Goal: Task Accomplishment & Management: Use online tool/utility

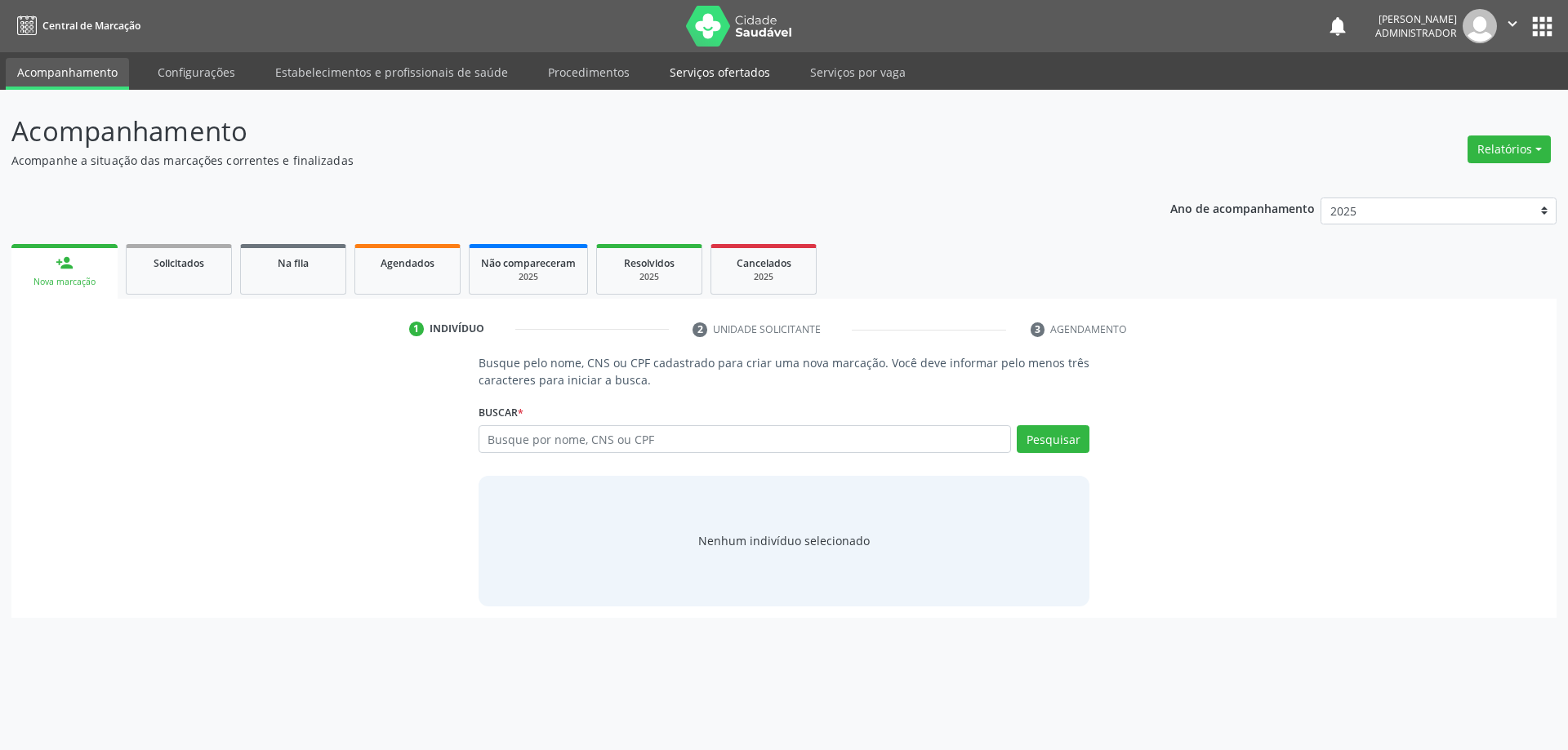
click at [689, 79] on link "Serviços ofertados" at bounding box center [720, 72] width 124 height 29
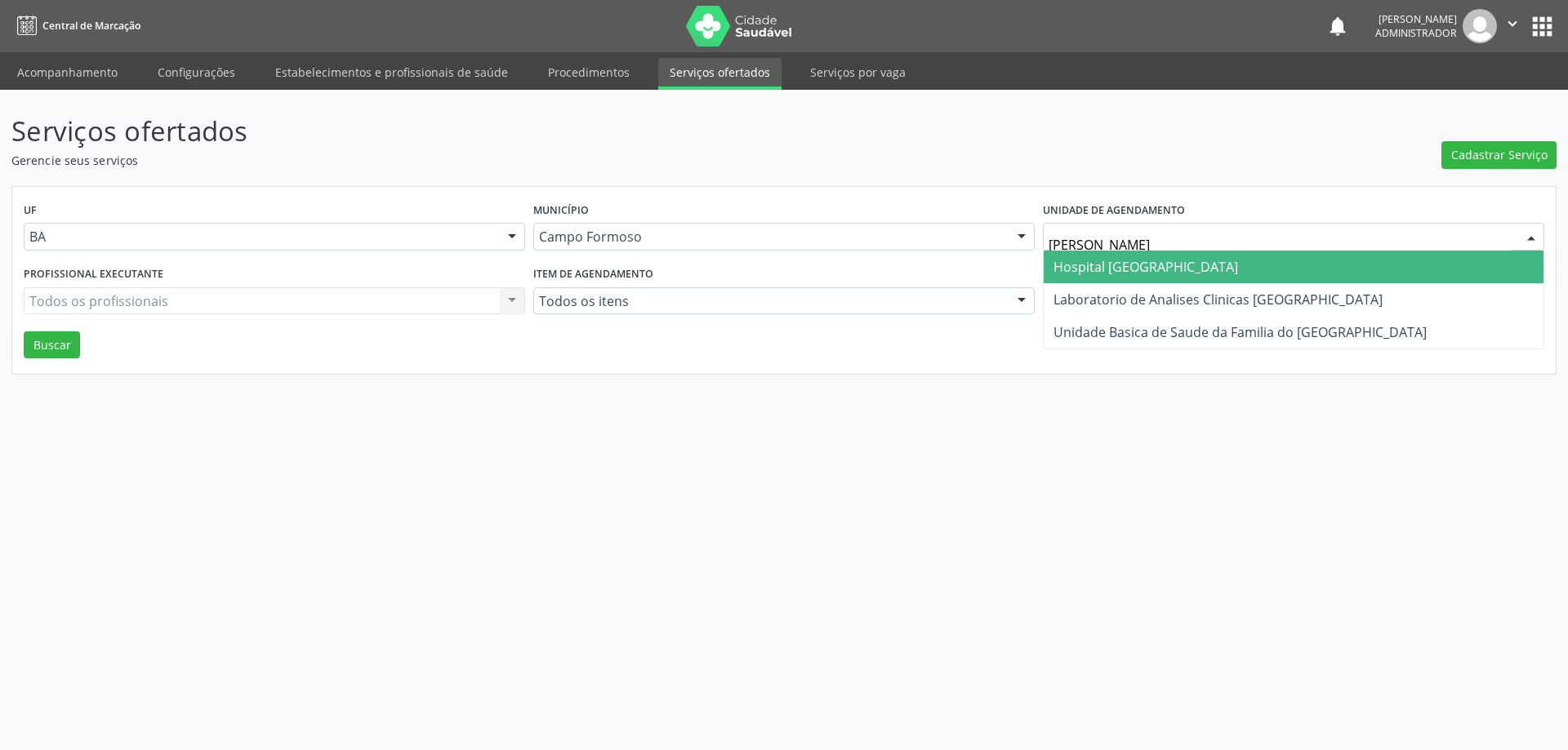
type input "FRANCISC"
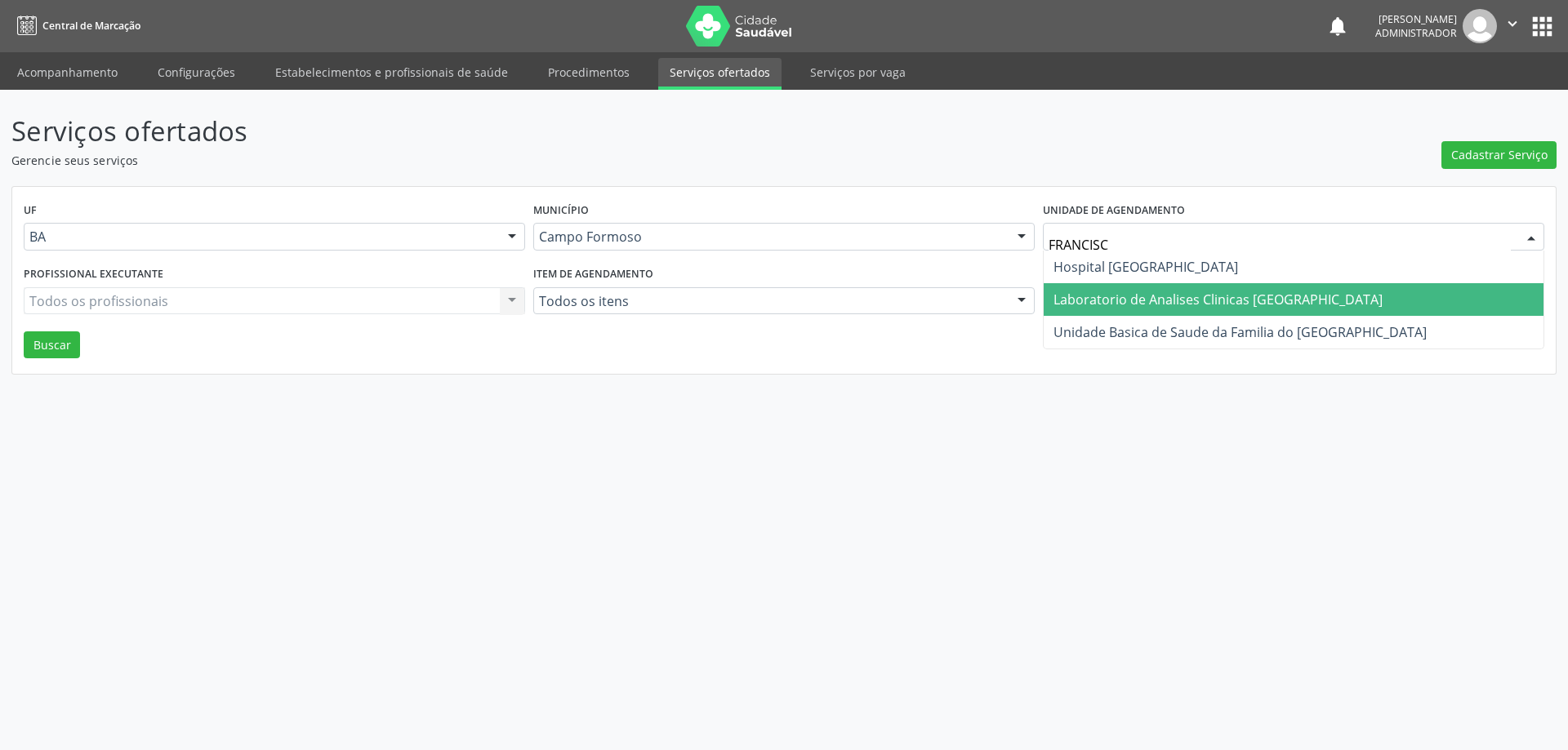
click at [1112, 292] on span "Laboratorio de Analises Clinicas [GEOGRAPHIC_DATA]" at bounding box center [1218, 300] width 329 height 18
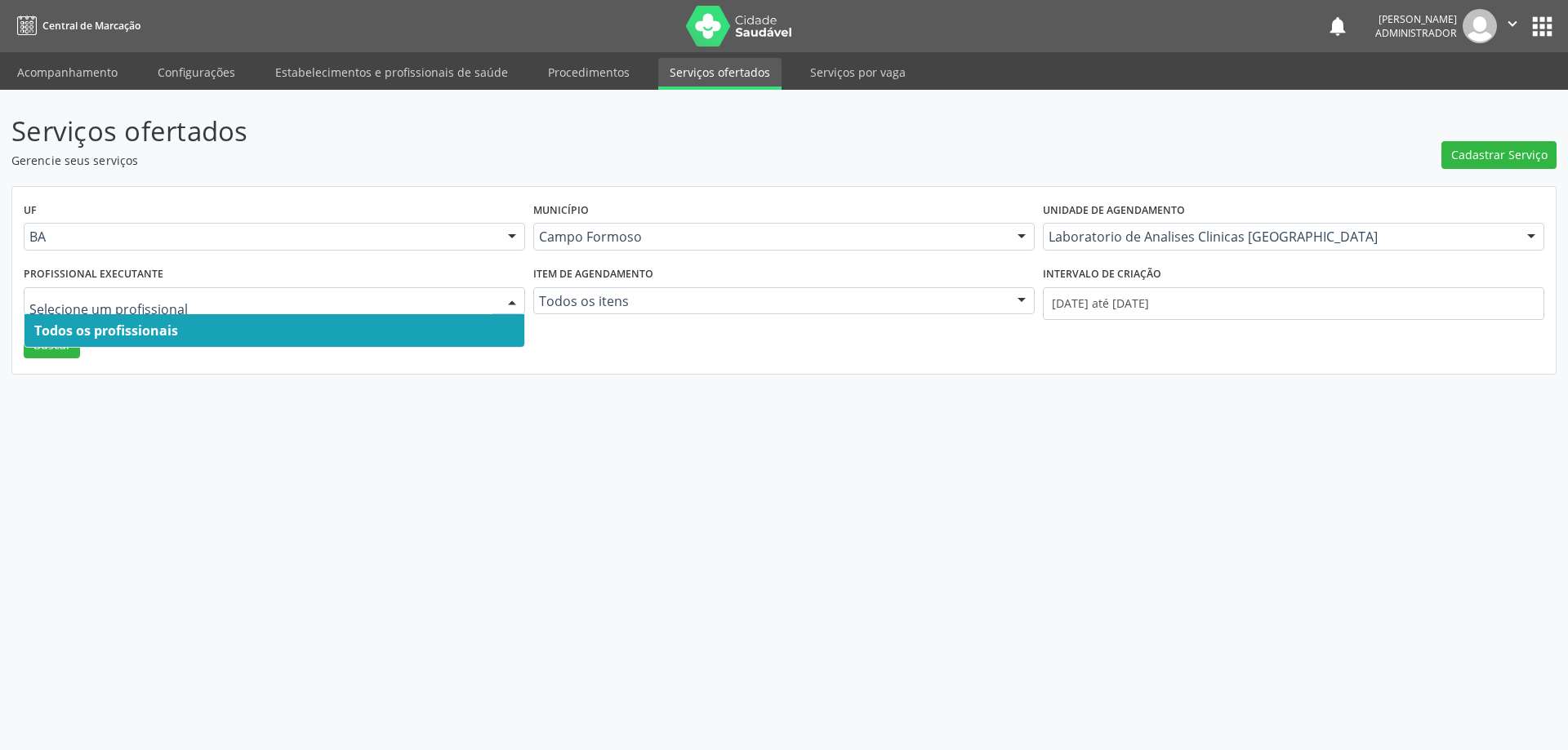
click at [511, 296] on div at bounding box center [512, 302] width 24 height 28
click at [476, 323] on span "Todos os profissionais" at bounding box center [274, 330] width 500 height 32
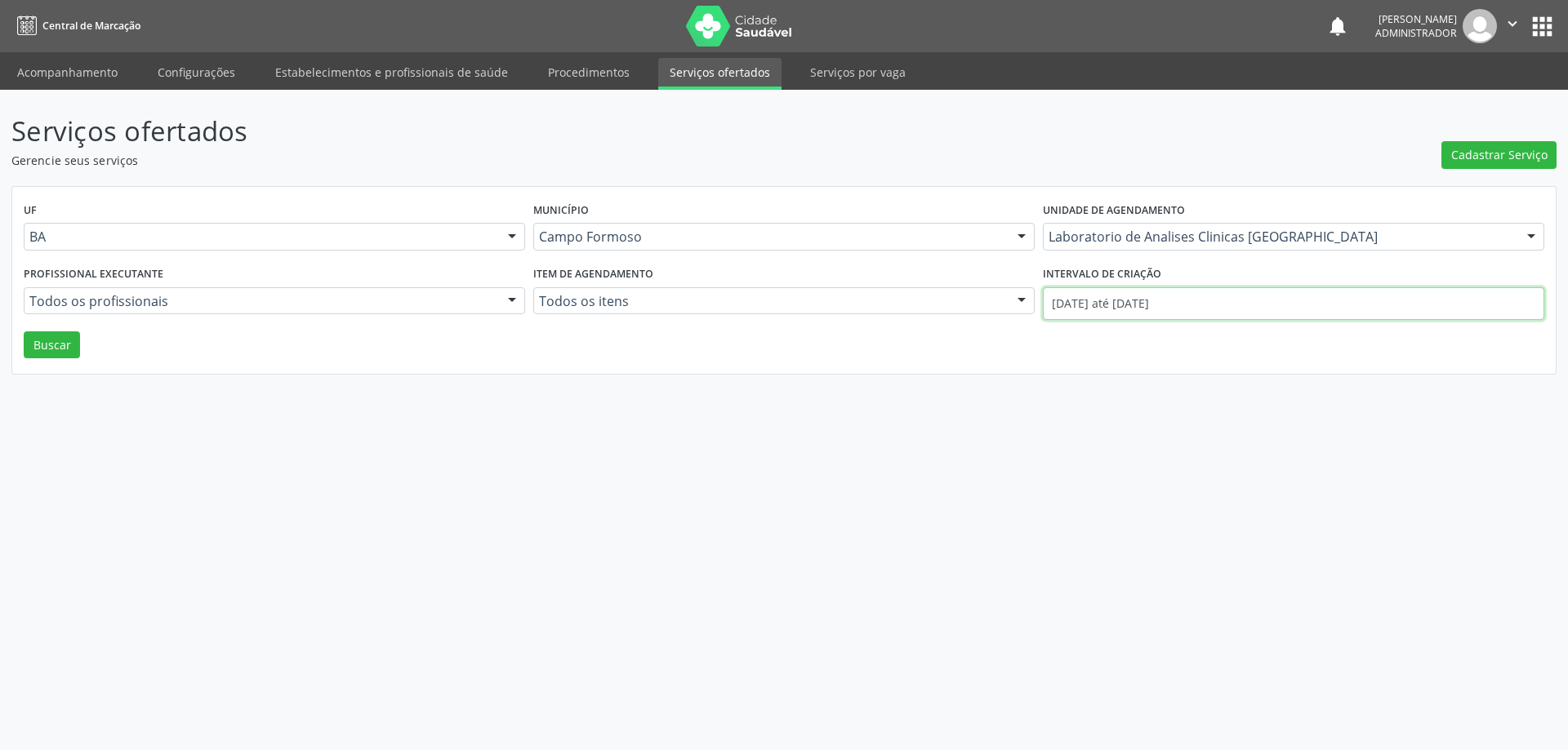
click at [1112, 299] on input "01/09/2025 até 26/09/2025" at bounding box center [1294, 303] width 502 height 32
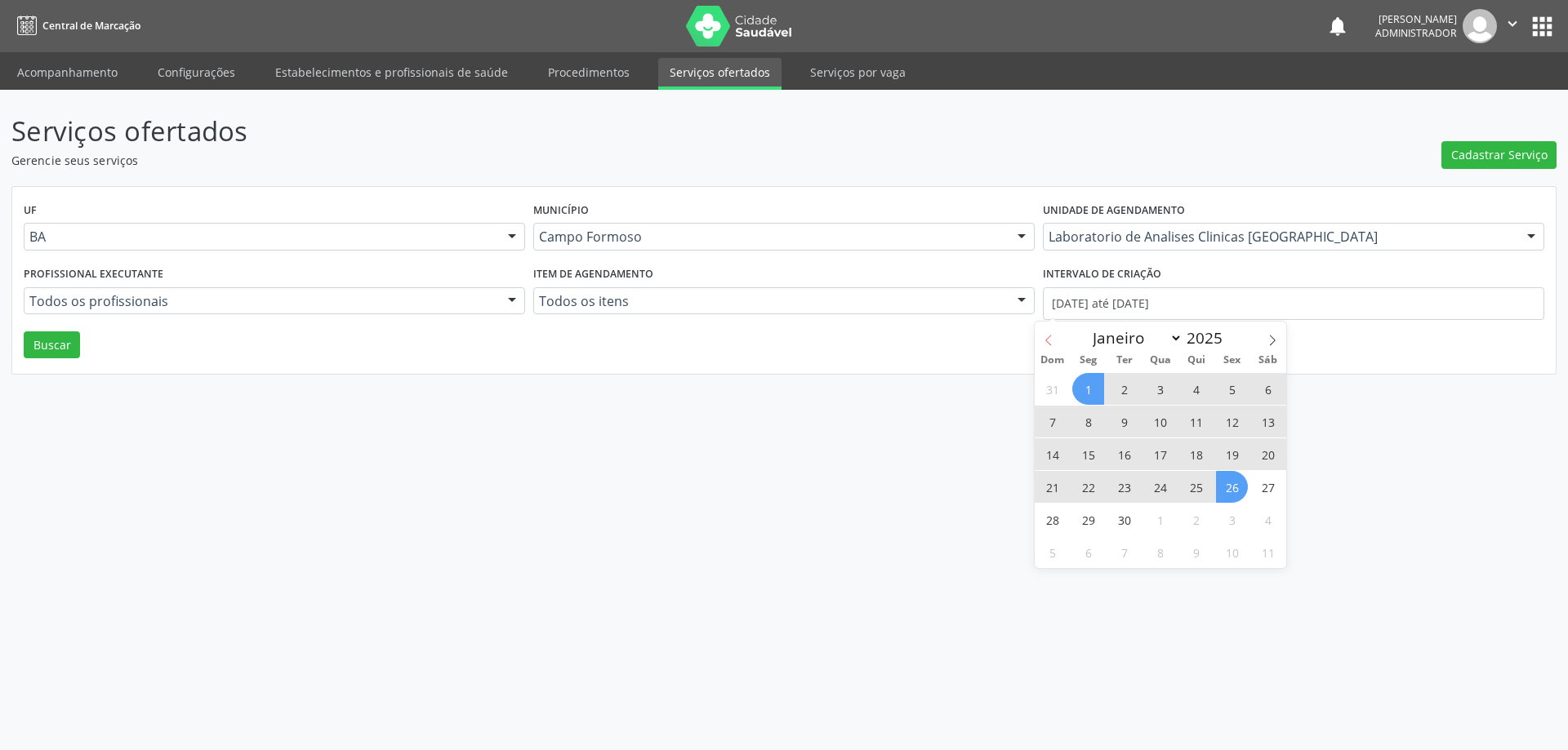
click at [1050, 336] on icon at bounding box center [1048, 340] width 11 height 11
select select "7"
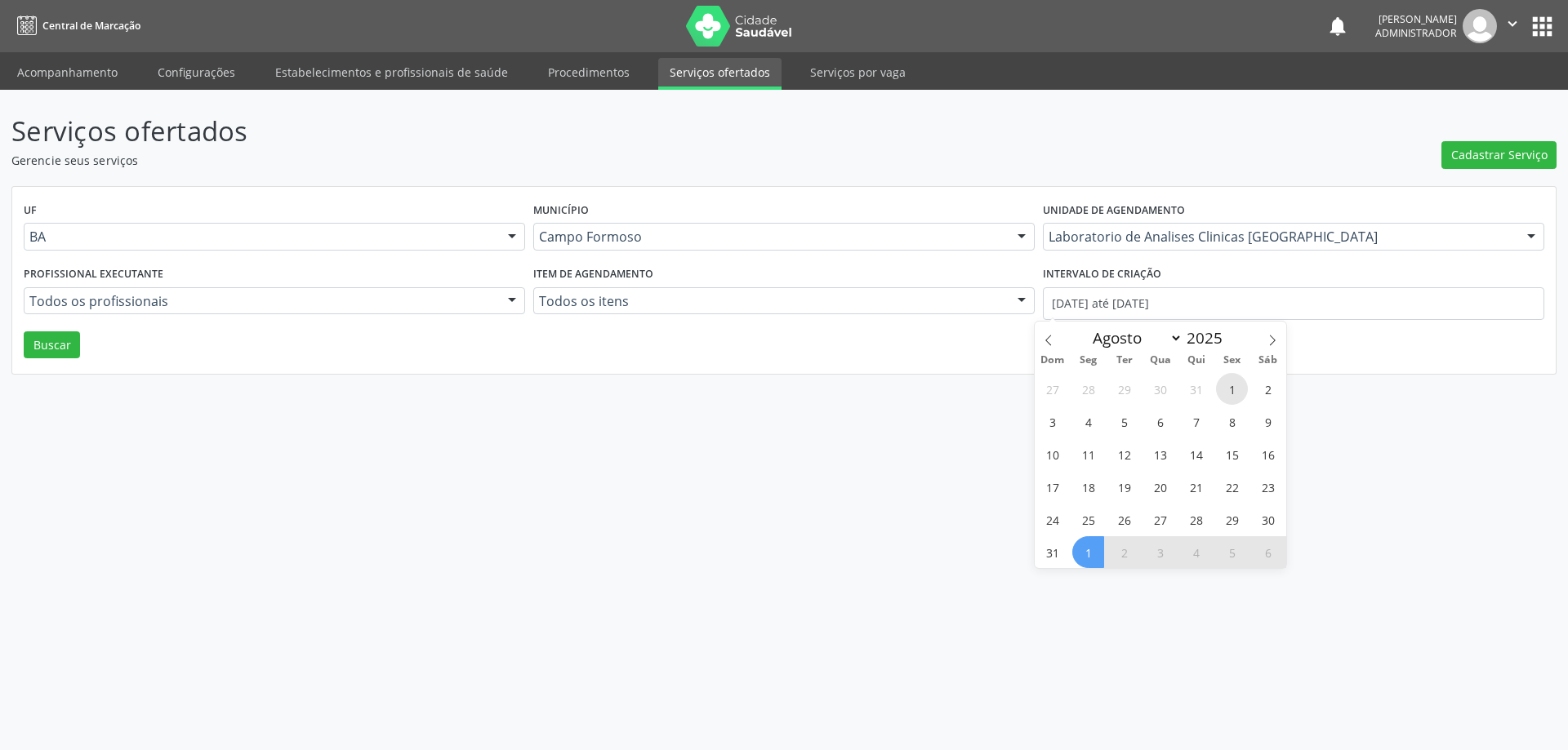
click at [1232, 384] on span "1" at bounding box center [1232, 389] width 32 height 32
type input "01/08/2025"
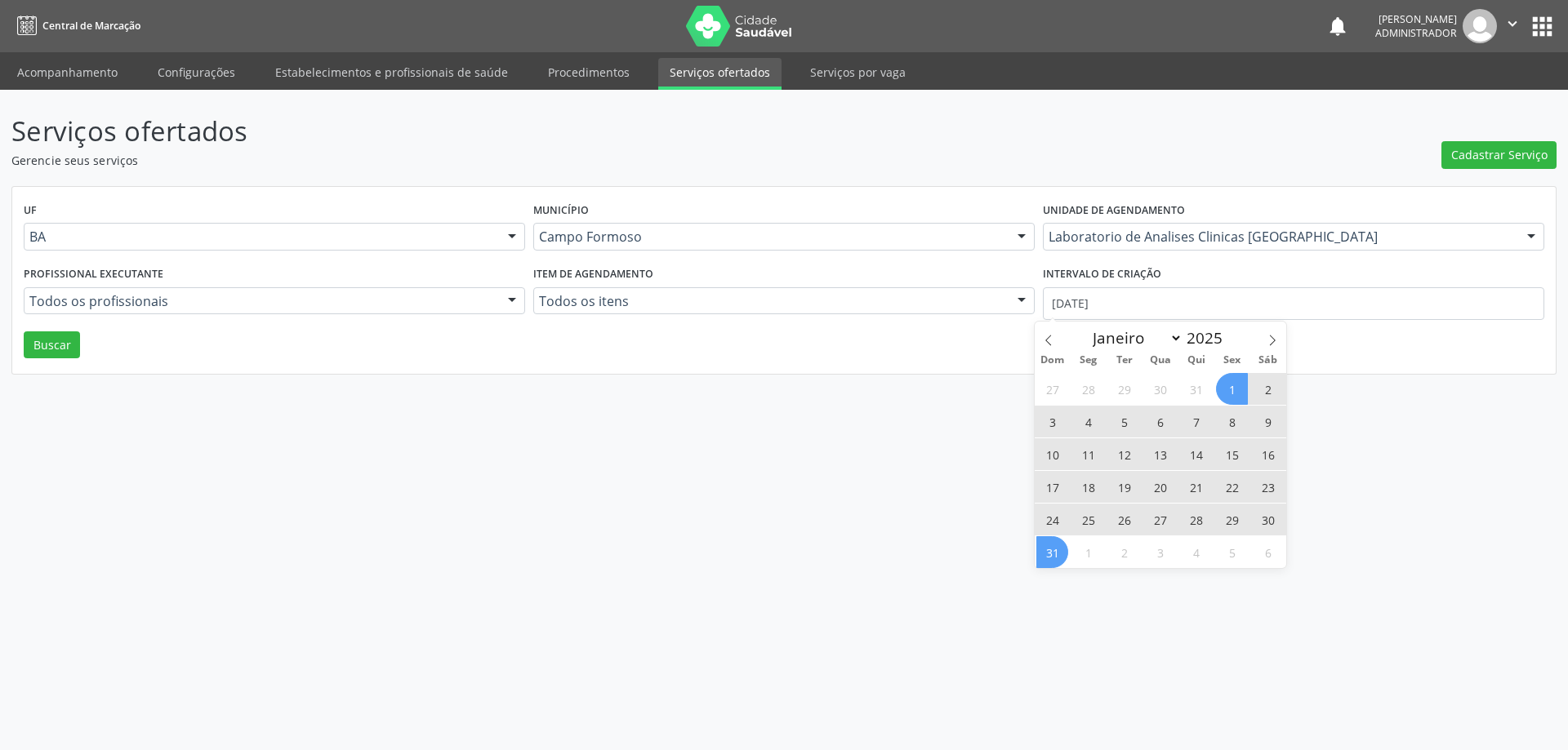
click at [1052, 554] on span "31" at bounding box center [1052, 552] width 32 height 32
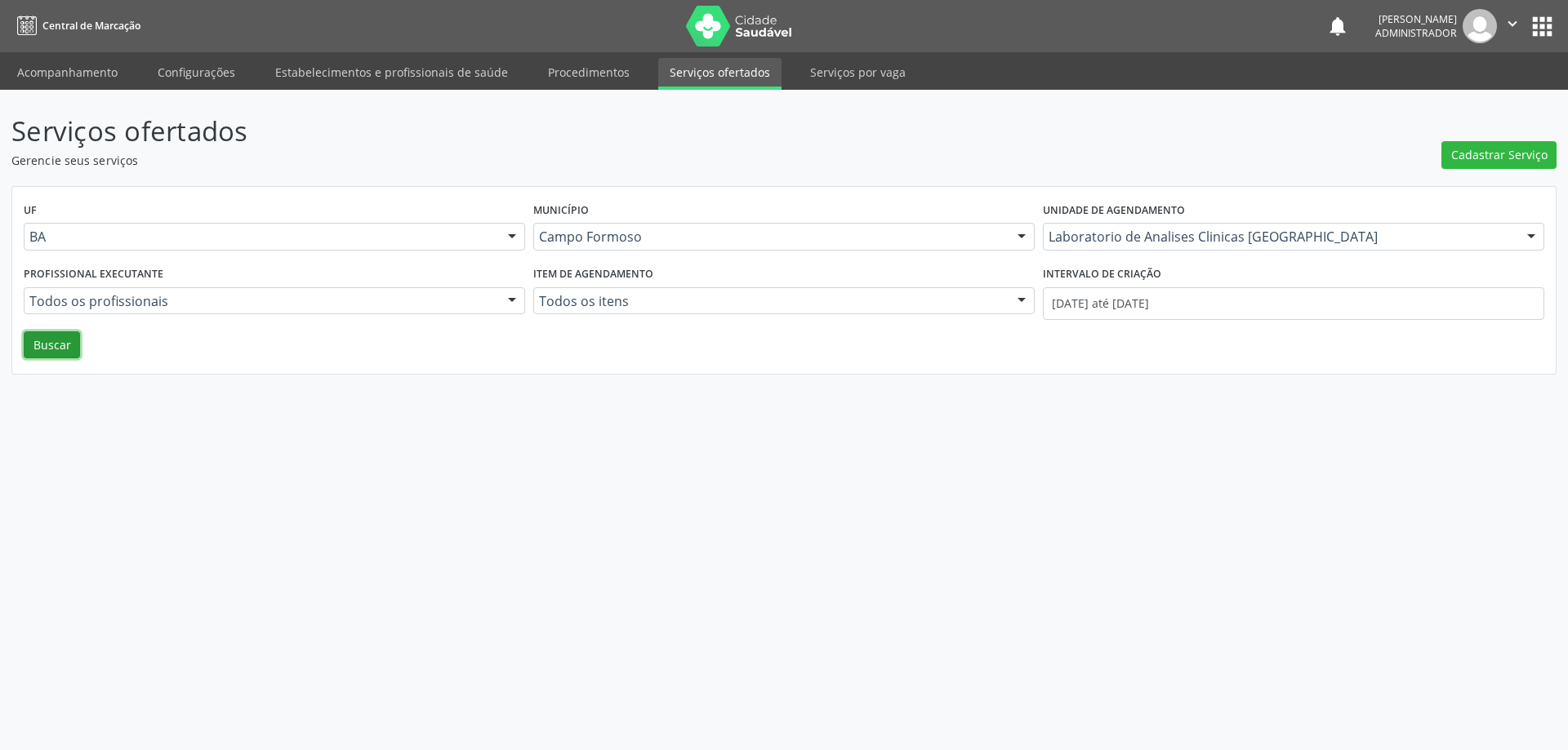
click at [58, 348] on button "Buscar" at bounding box center [51, 346] width 57 height 28
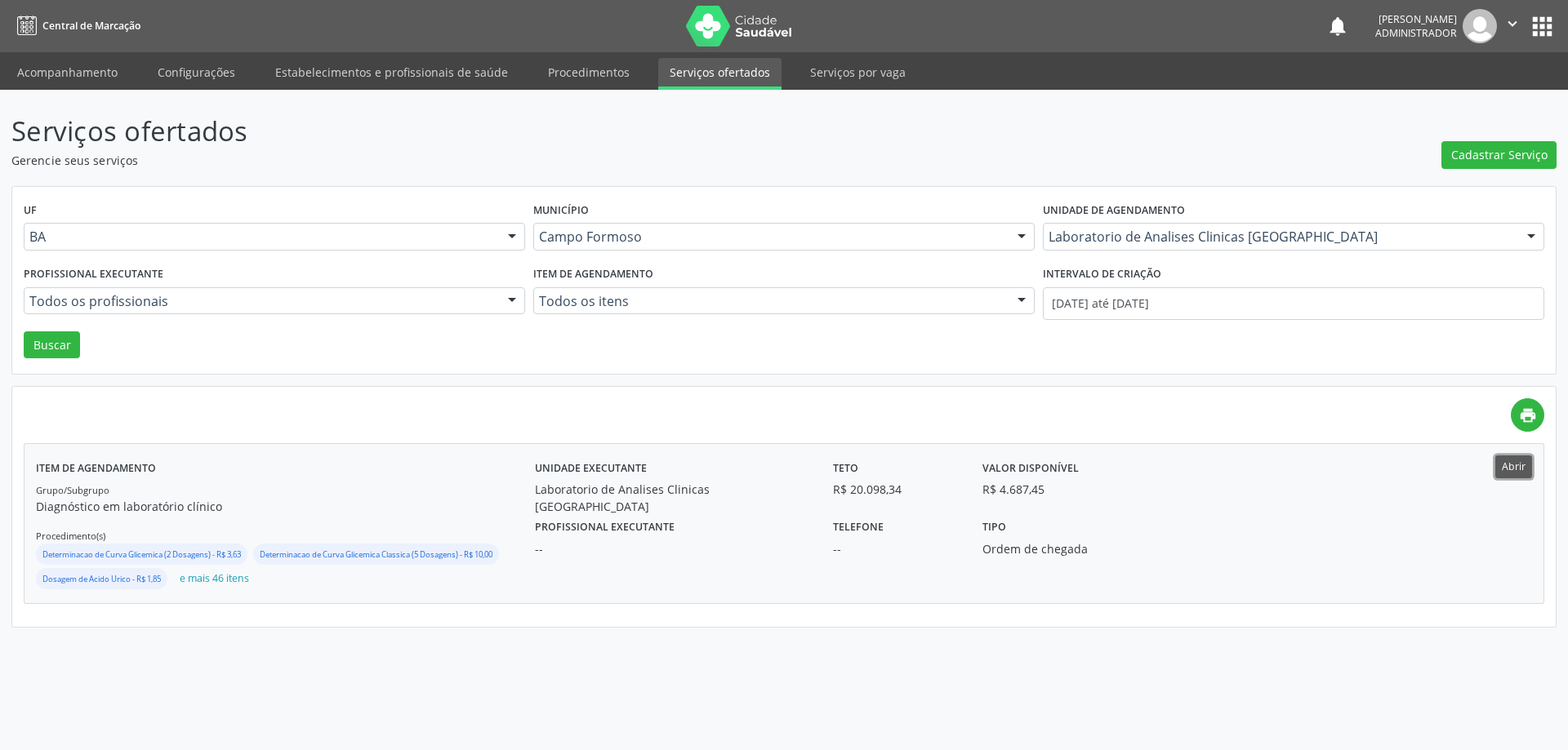
click at [1511, 466] on button "Abrir" at bounding box center [1513, 466] width 37 height 22
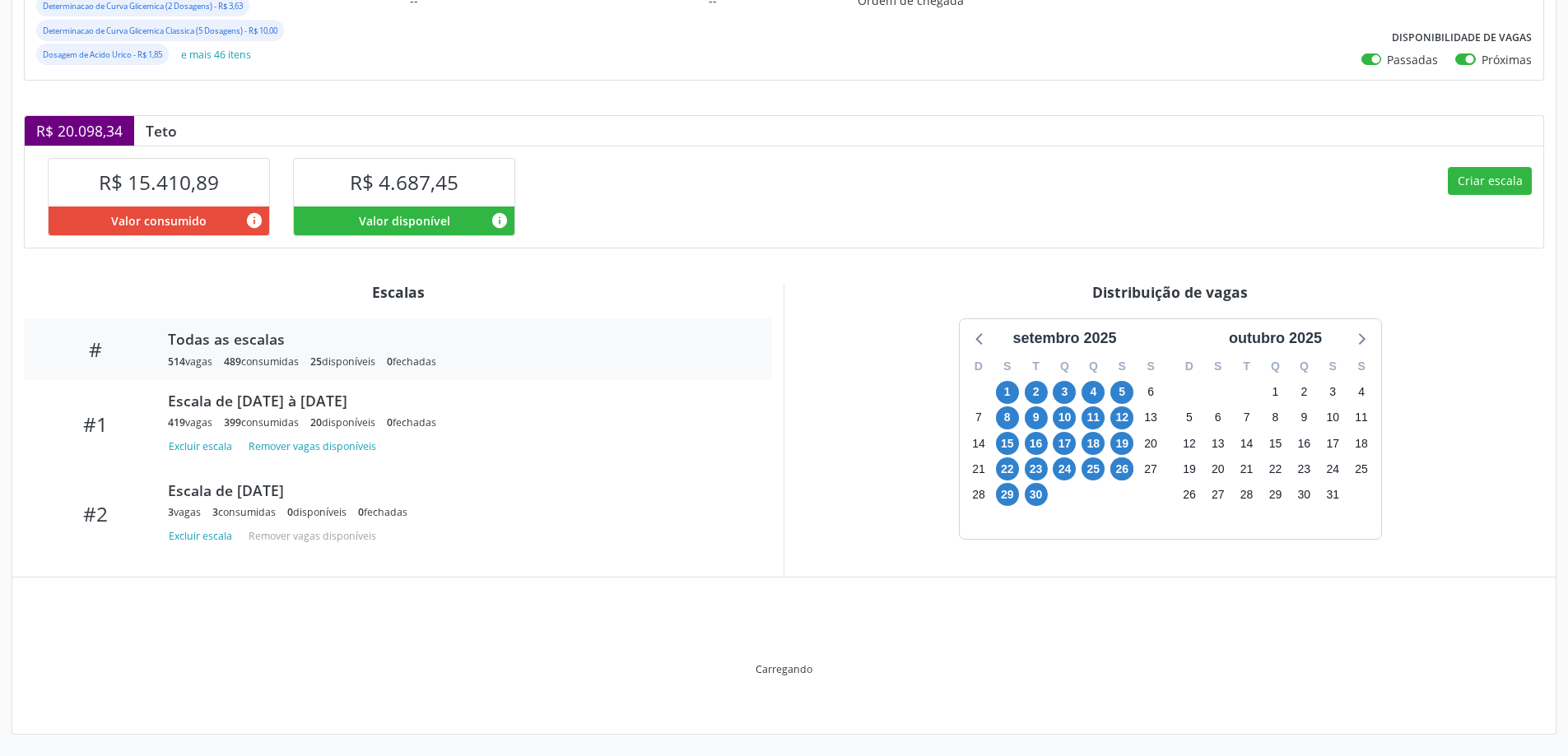
scroll to position [307, 0]
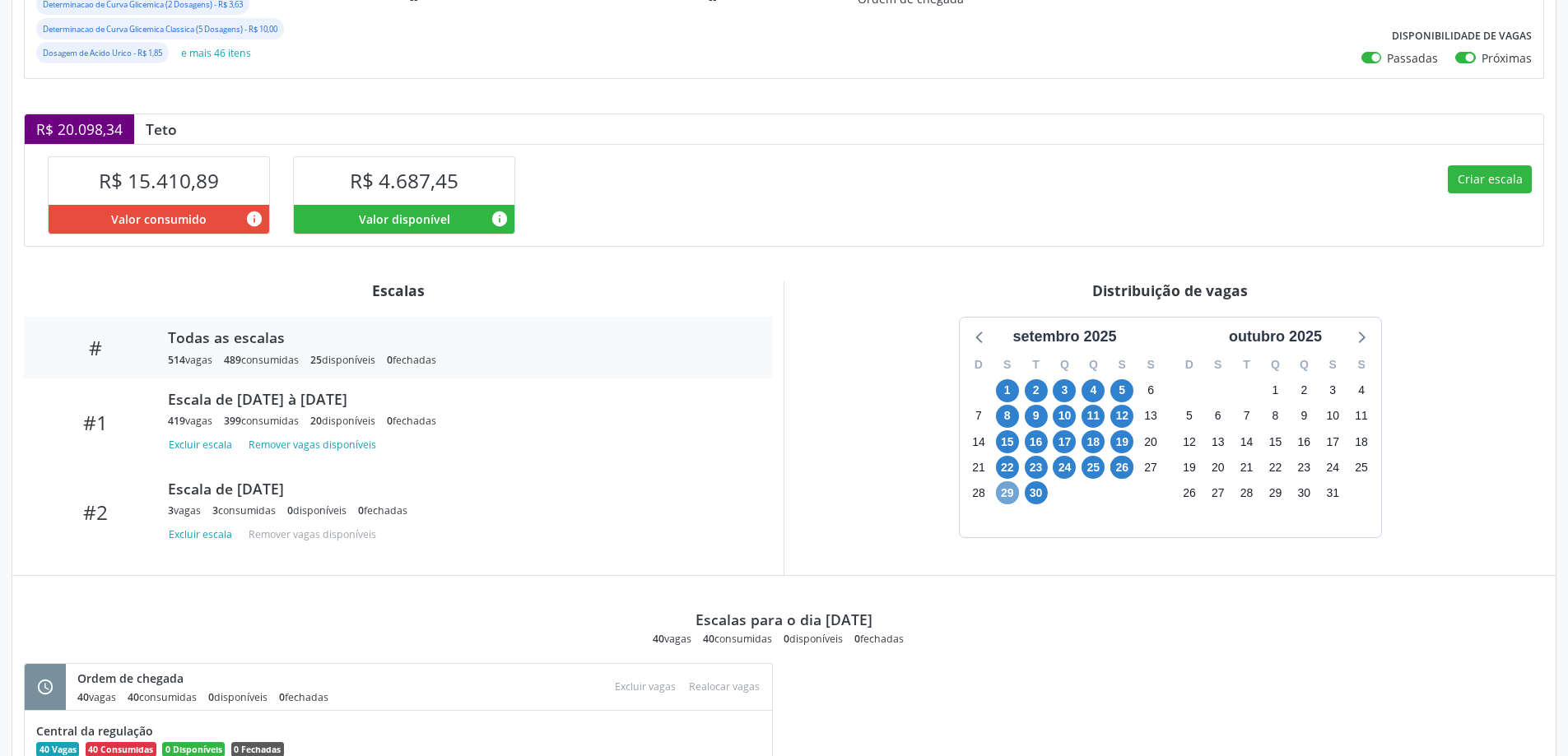
click at [1007, 494] on span "29" at bounding box center [1007, 493] width 23 height 23
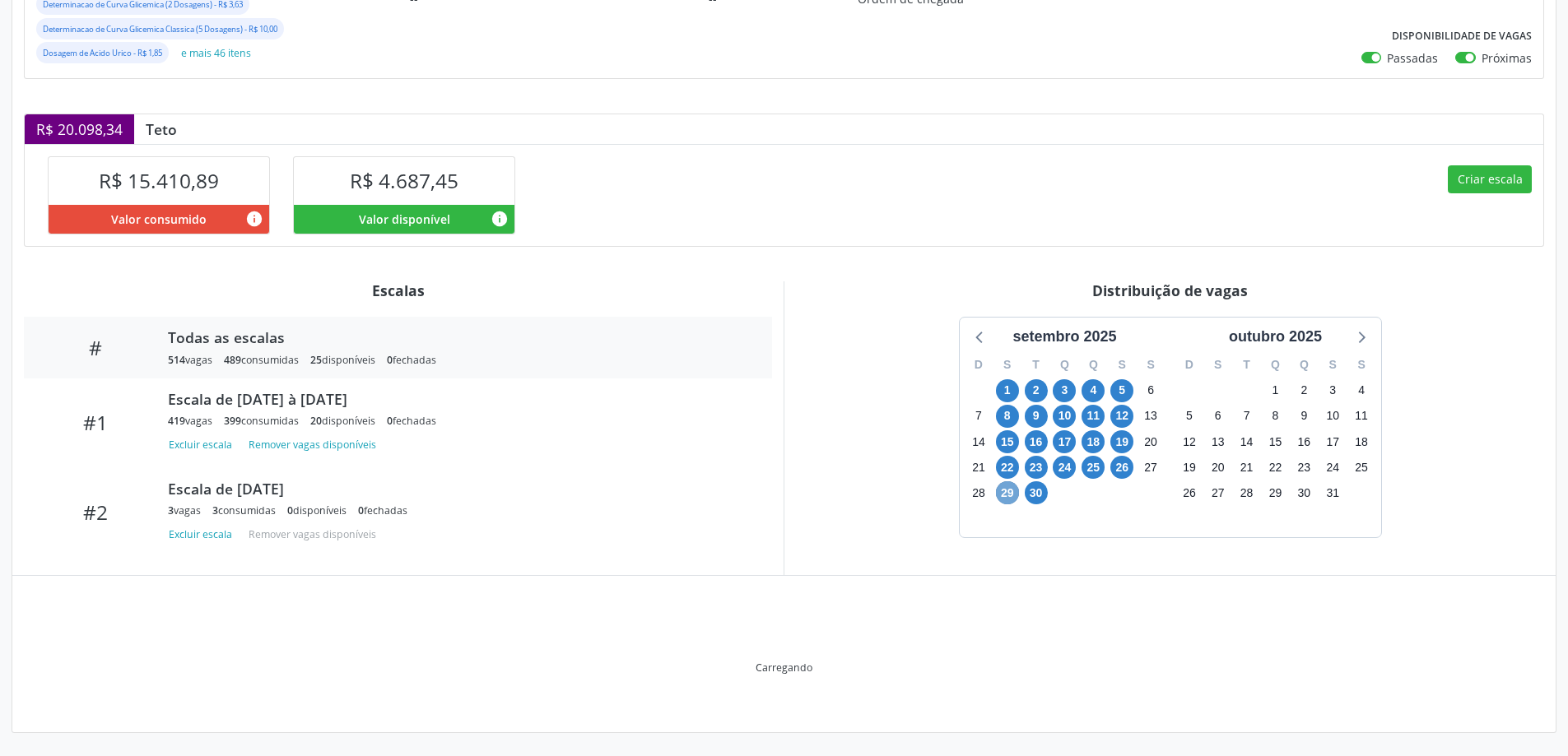
click at [1007, 494] on span "29" at bounding box center [1007, 493] width 23 height 23
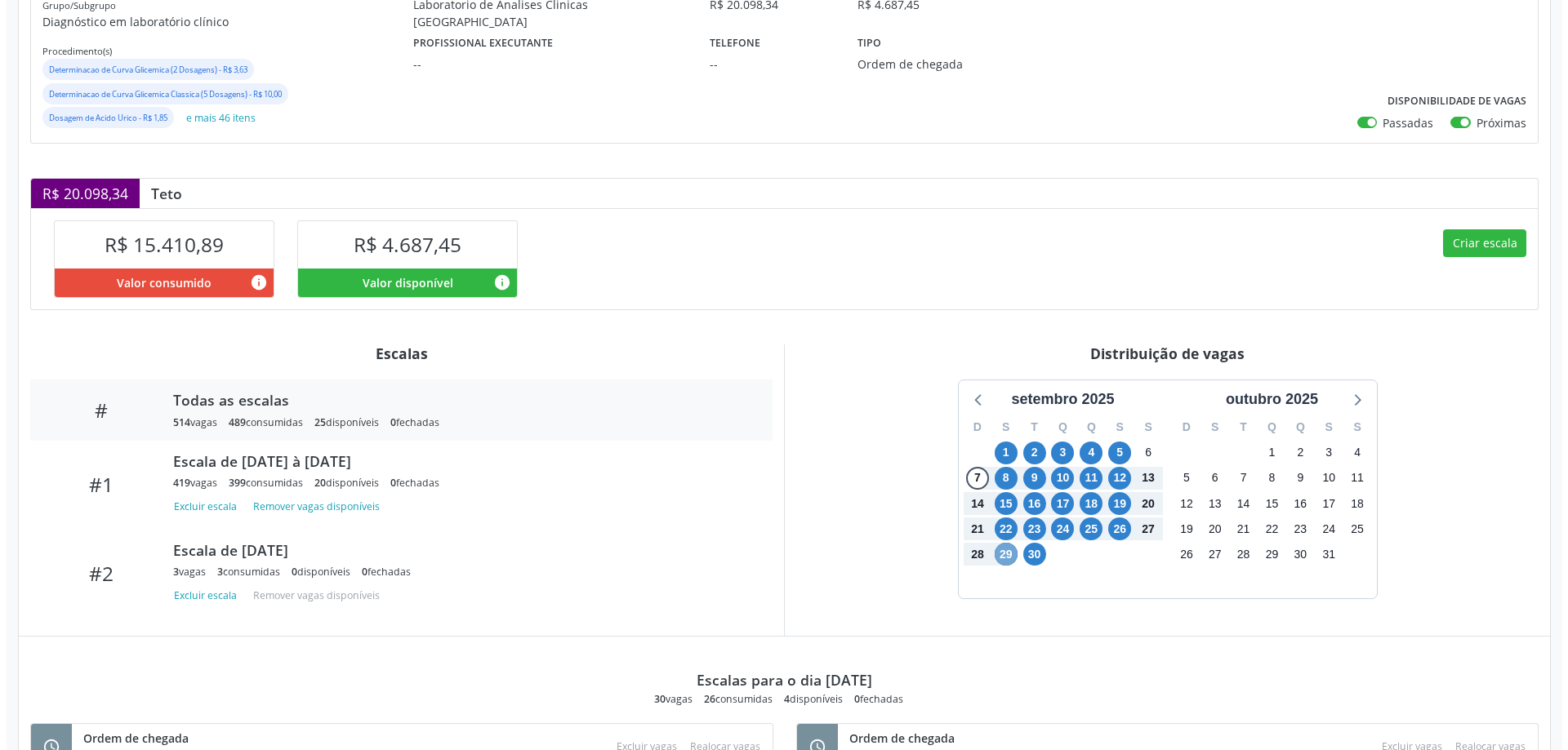
scroll to position [245, 0]
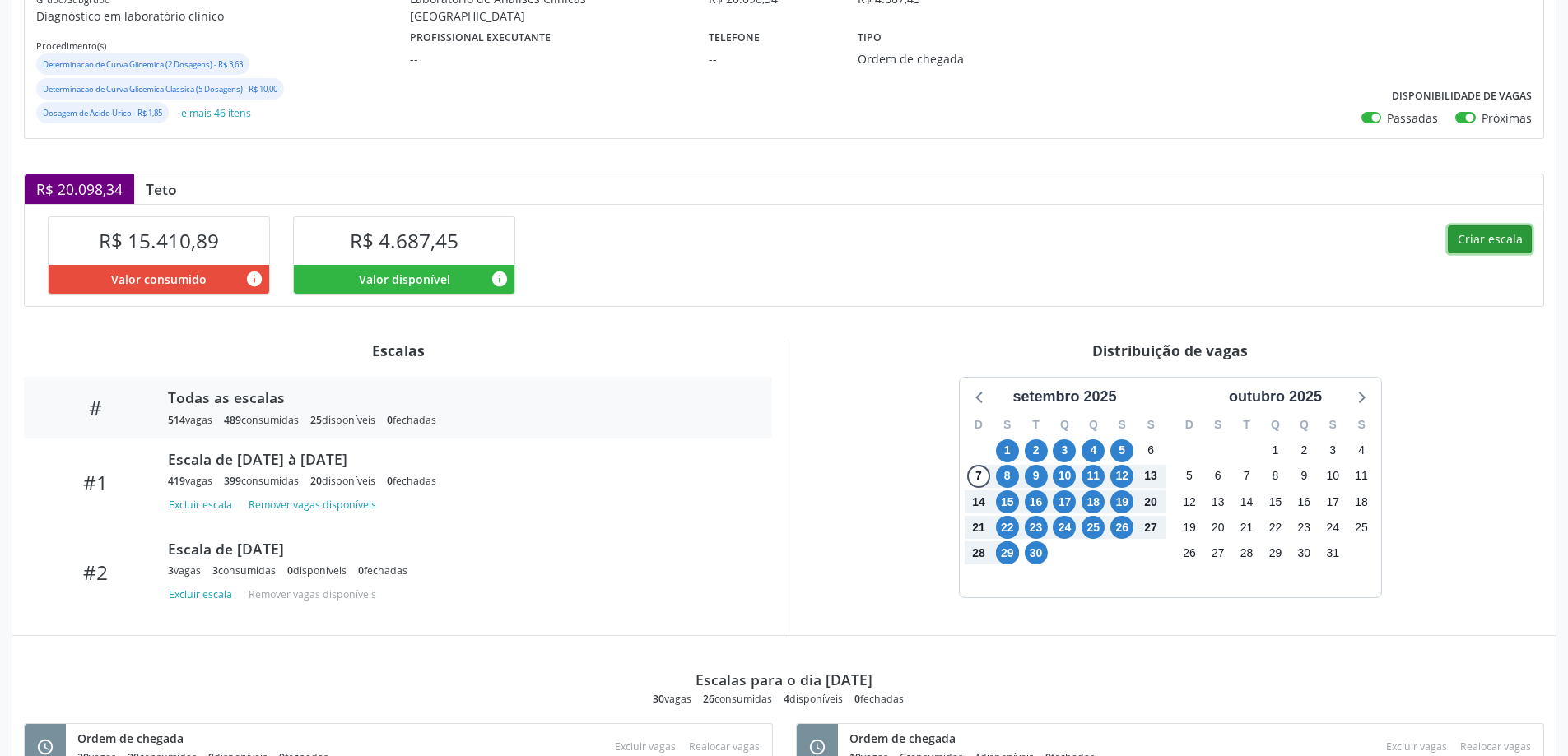
click at [1495, 241] on button "Criar escala" at bounding box center [1490, 240] width 84 height 28
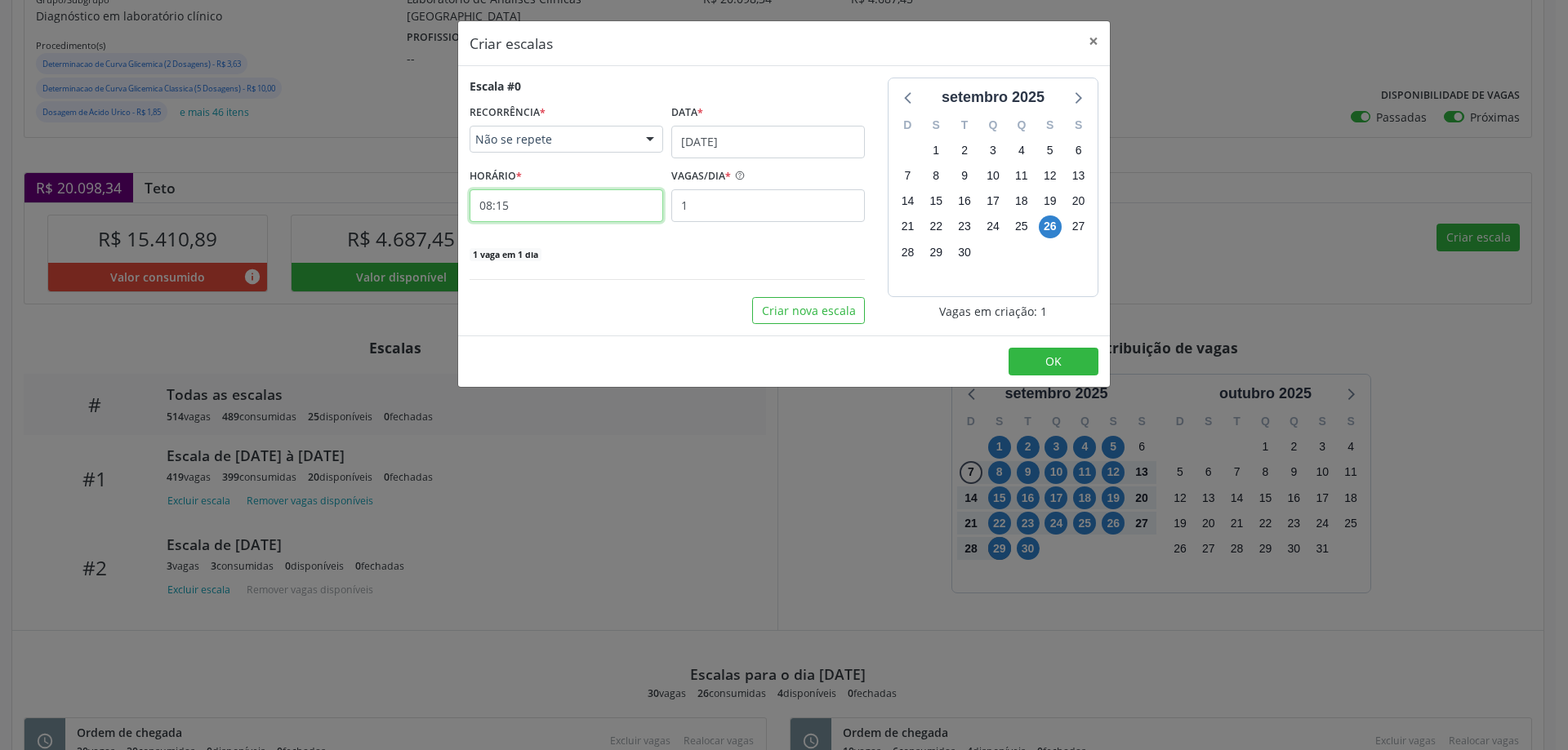
click at [589, 210] on input "08:15" at bounding box center [566, 205] width 193 height 32
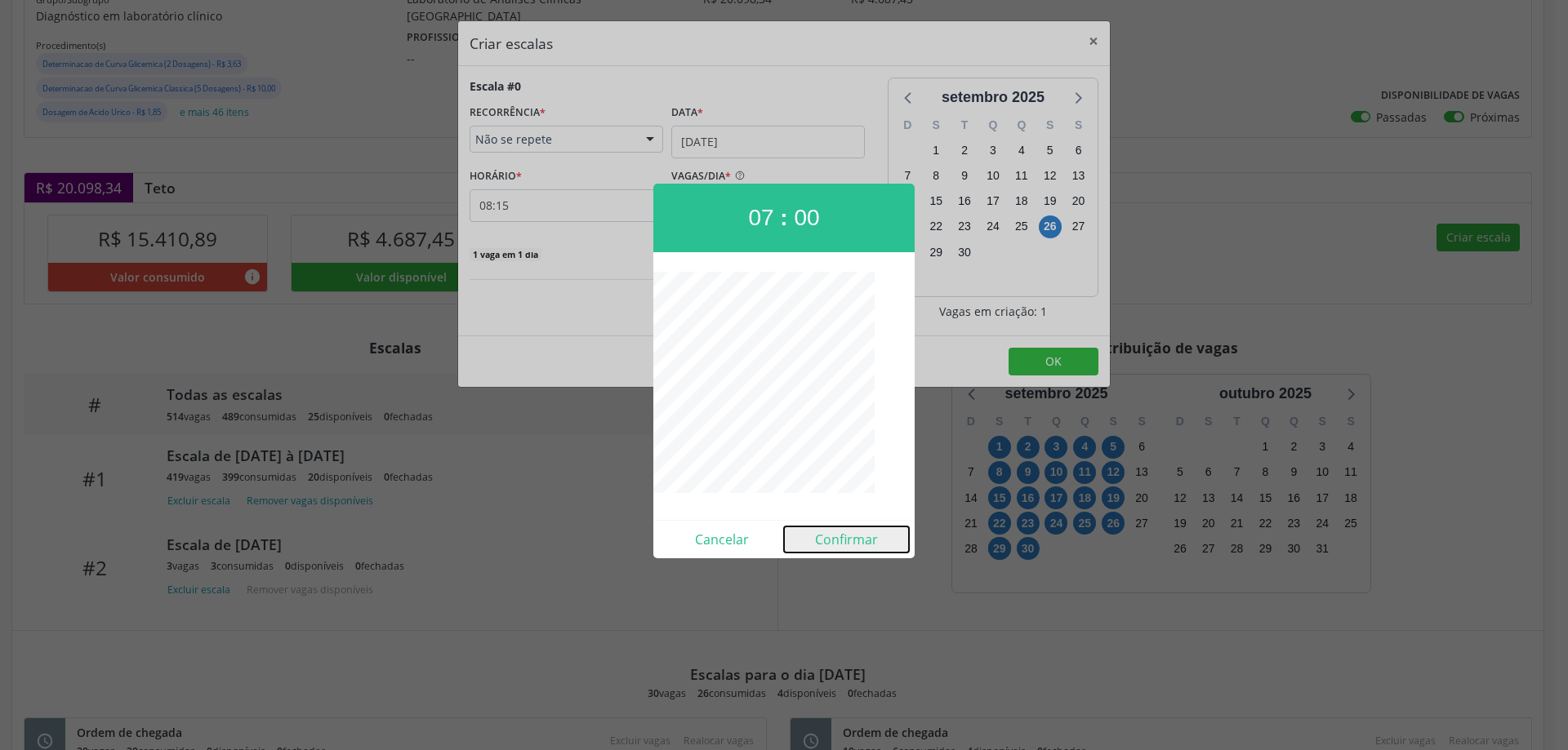
click at [839, 529] on button "Confirmar" at bounding box center [846, 540] width 125 height 26
type input "07:00"
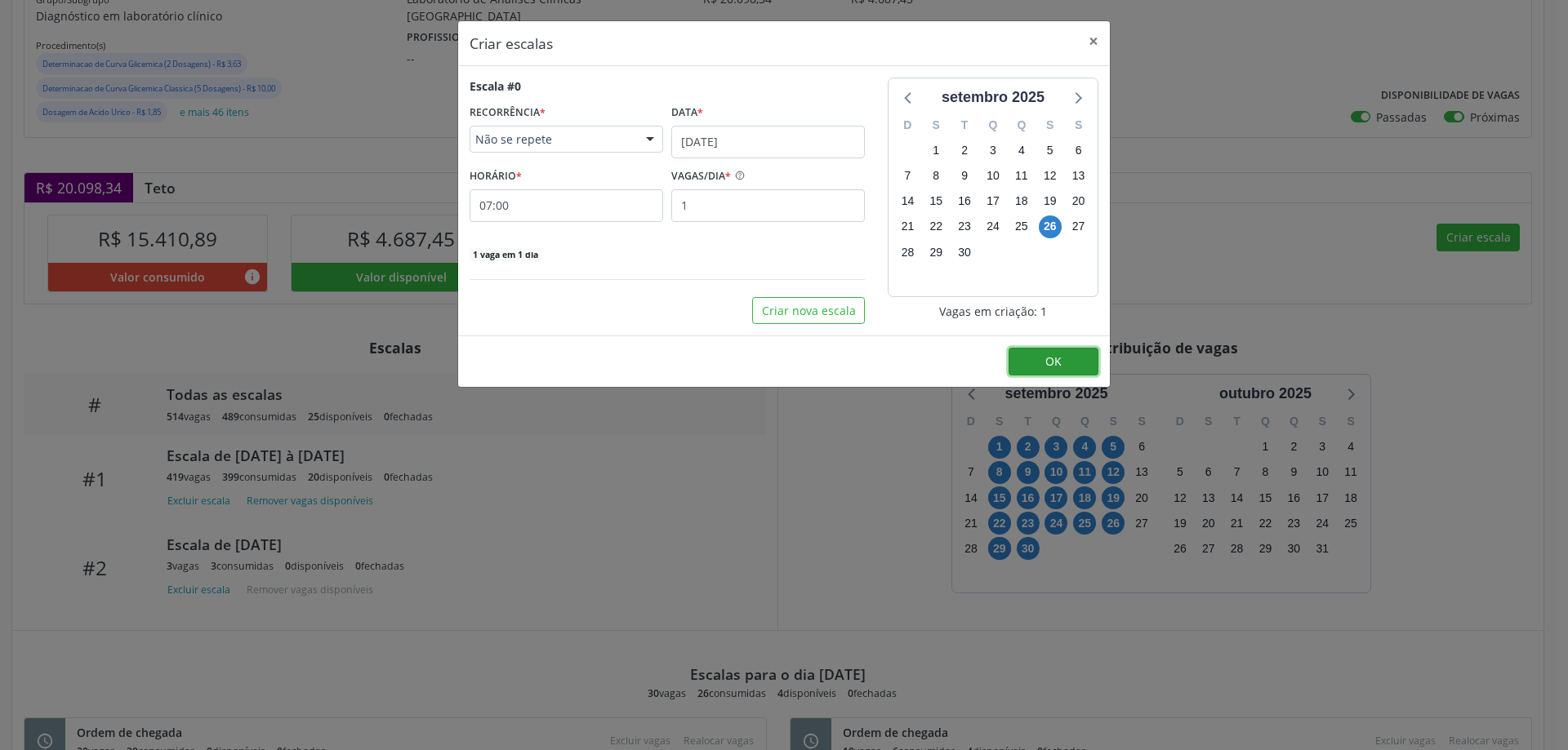
click at [1081, 360] on button "OK" at bounding box center [1053, 361] width 90 height 28
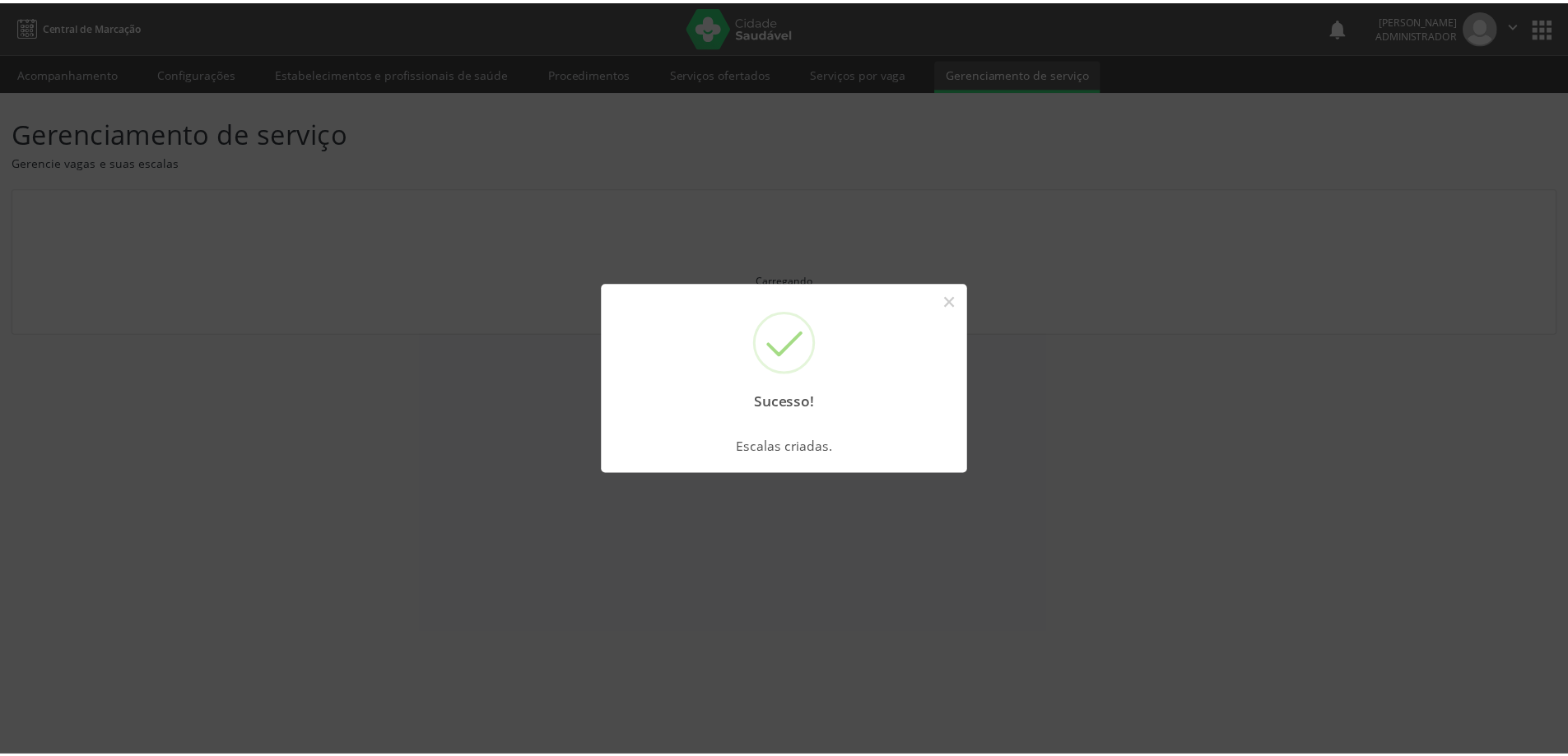
scroll to position [0, 0]
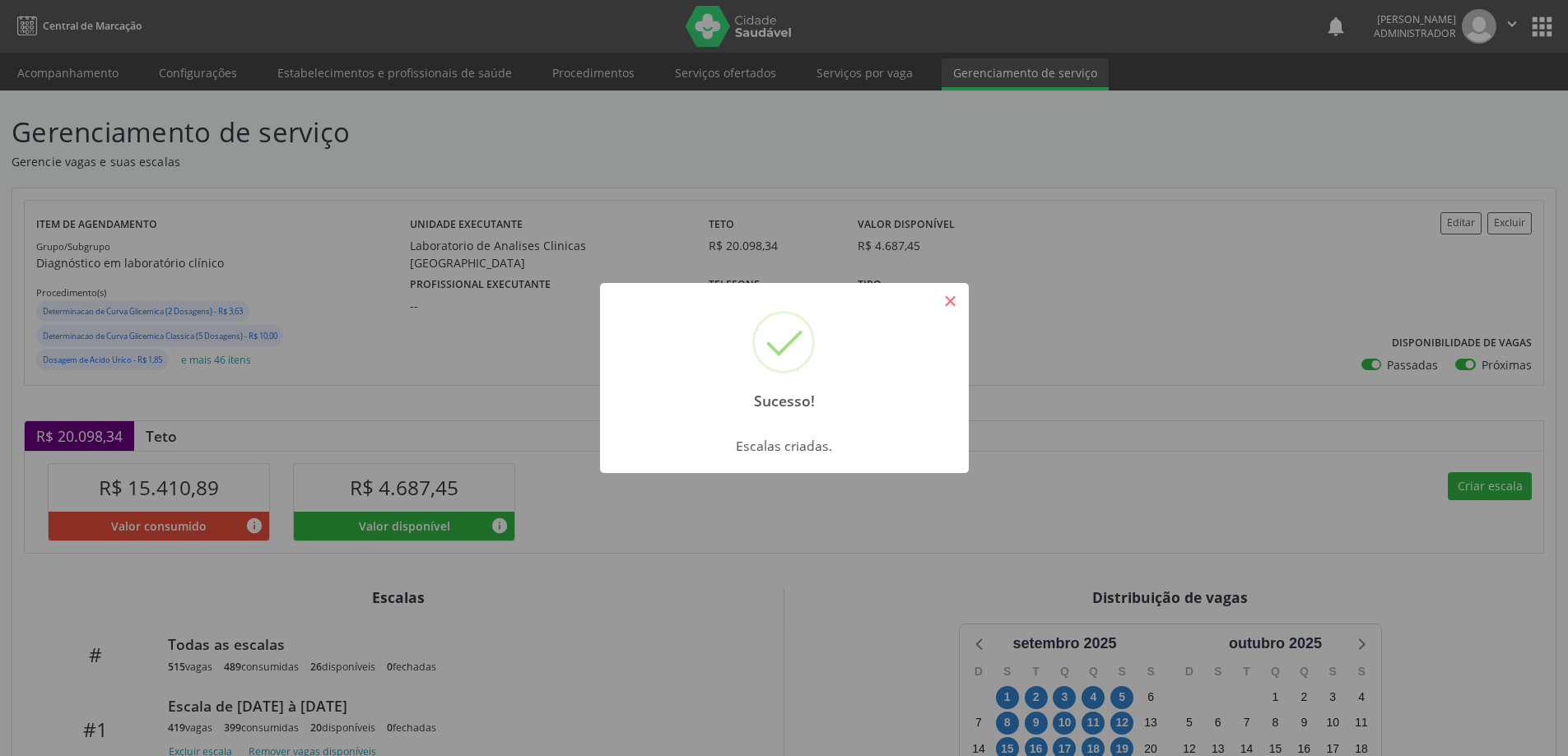
click at [946, 292] on button "×" at bounding box center [951, 301] width 28 height 28
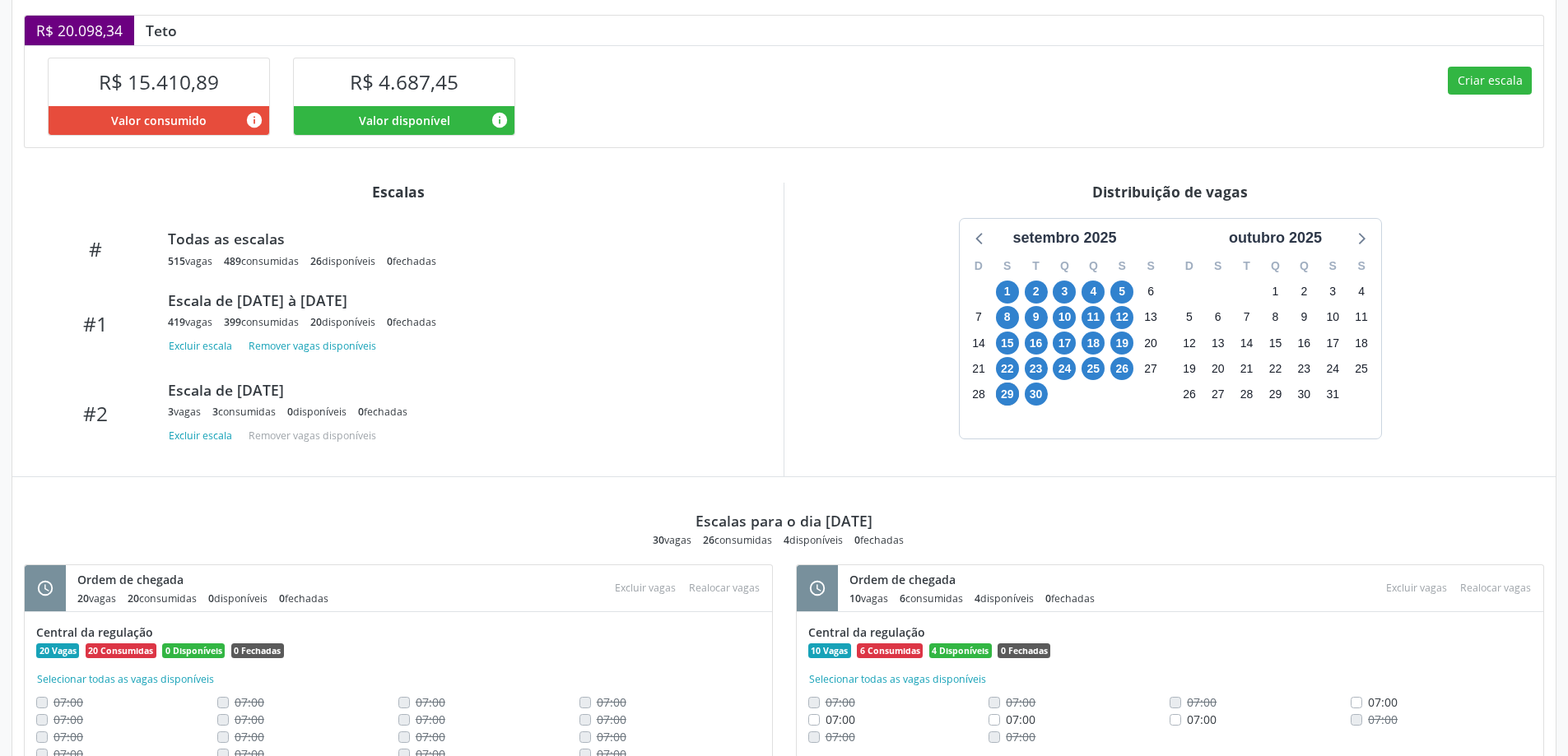
scroll to position [494, 0]
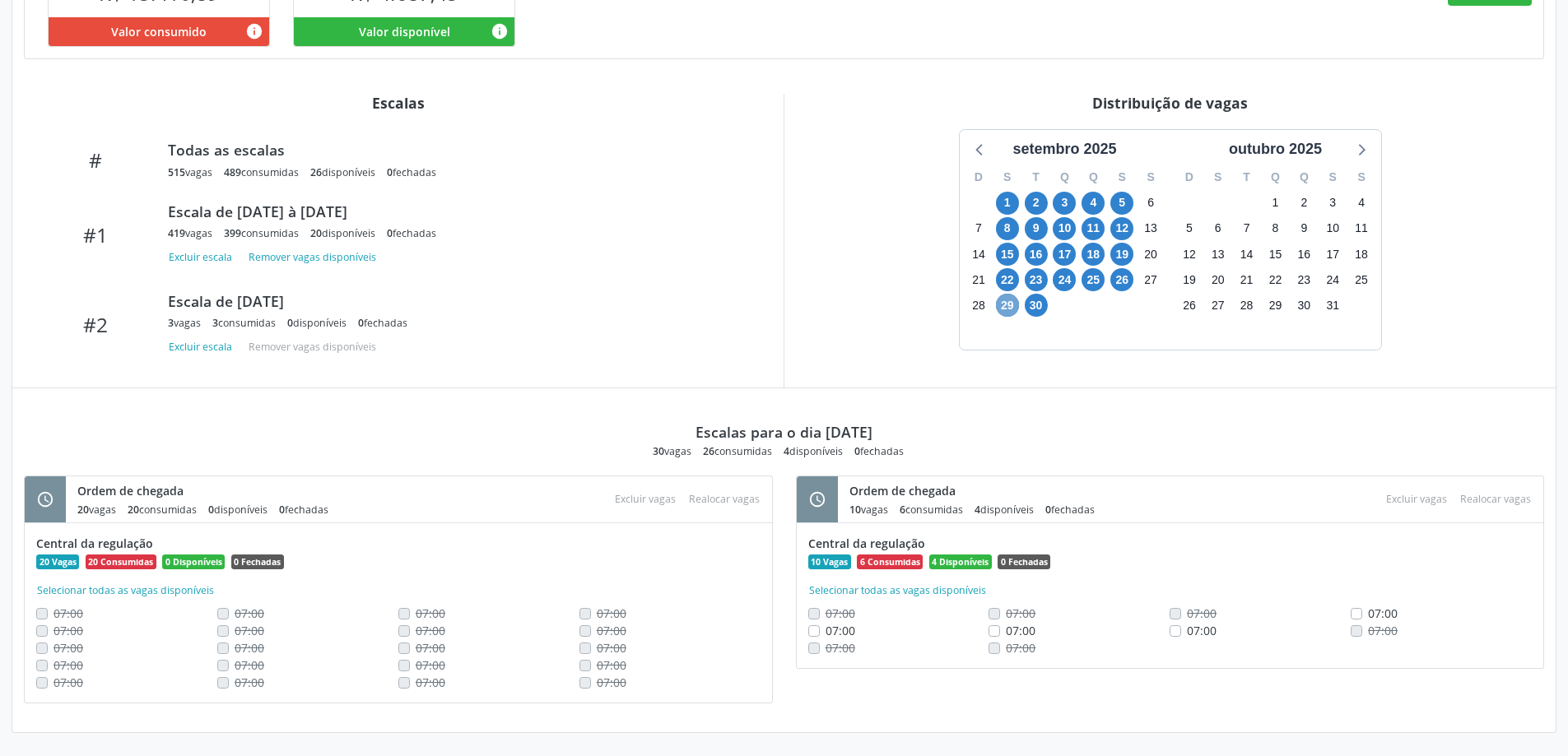
click at [1004, 306] on span "29" at bounding box center [1007, 306] width 23 height 23
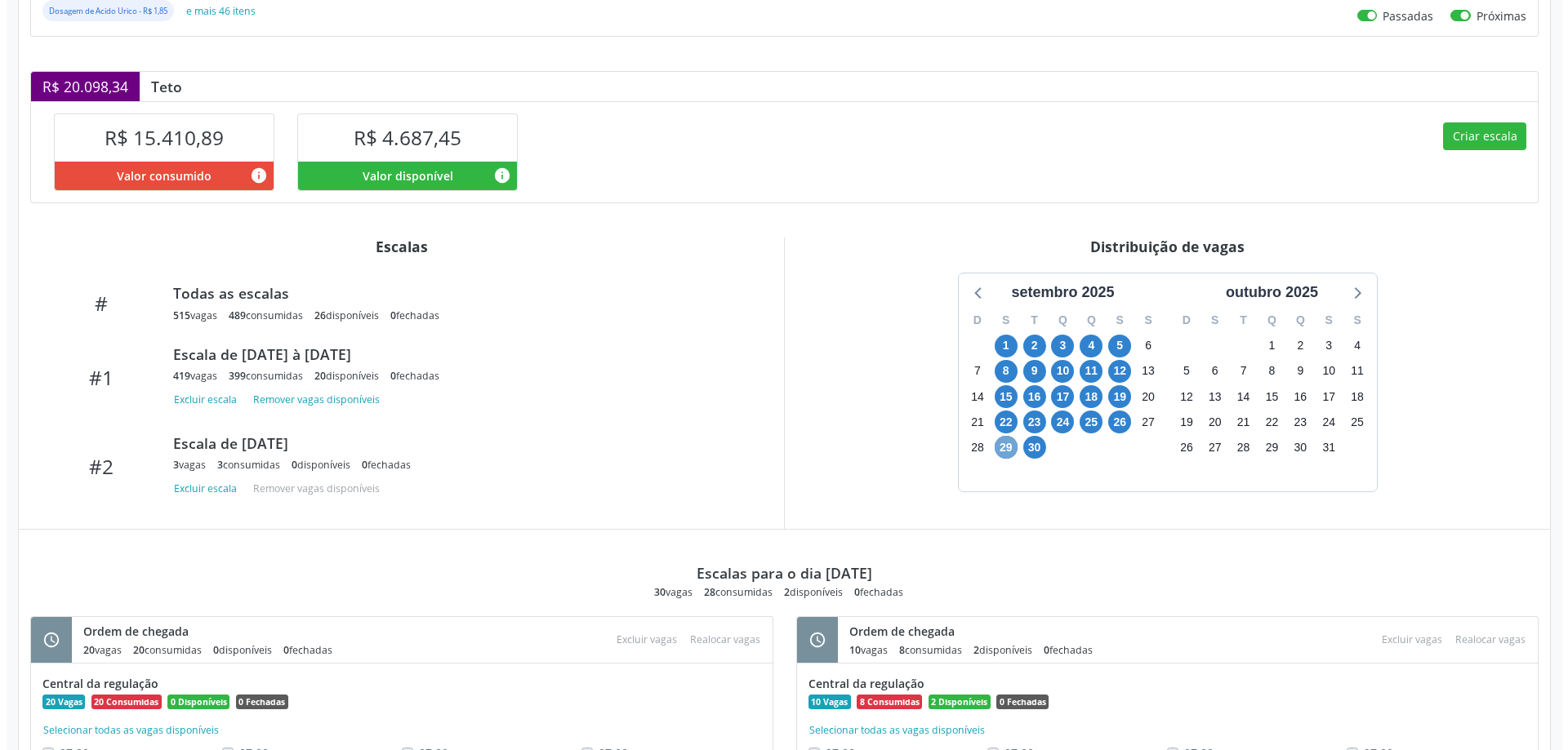
scroll to position [328, 0]
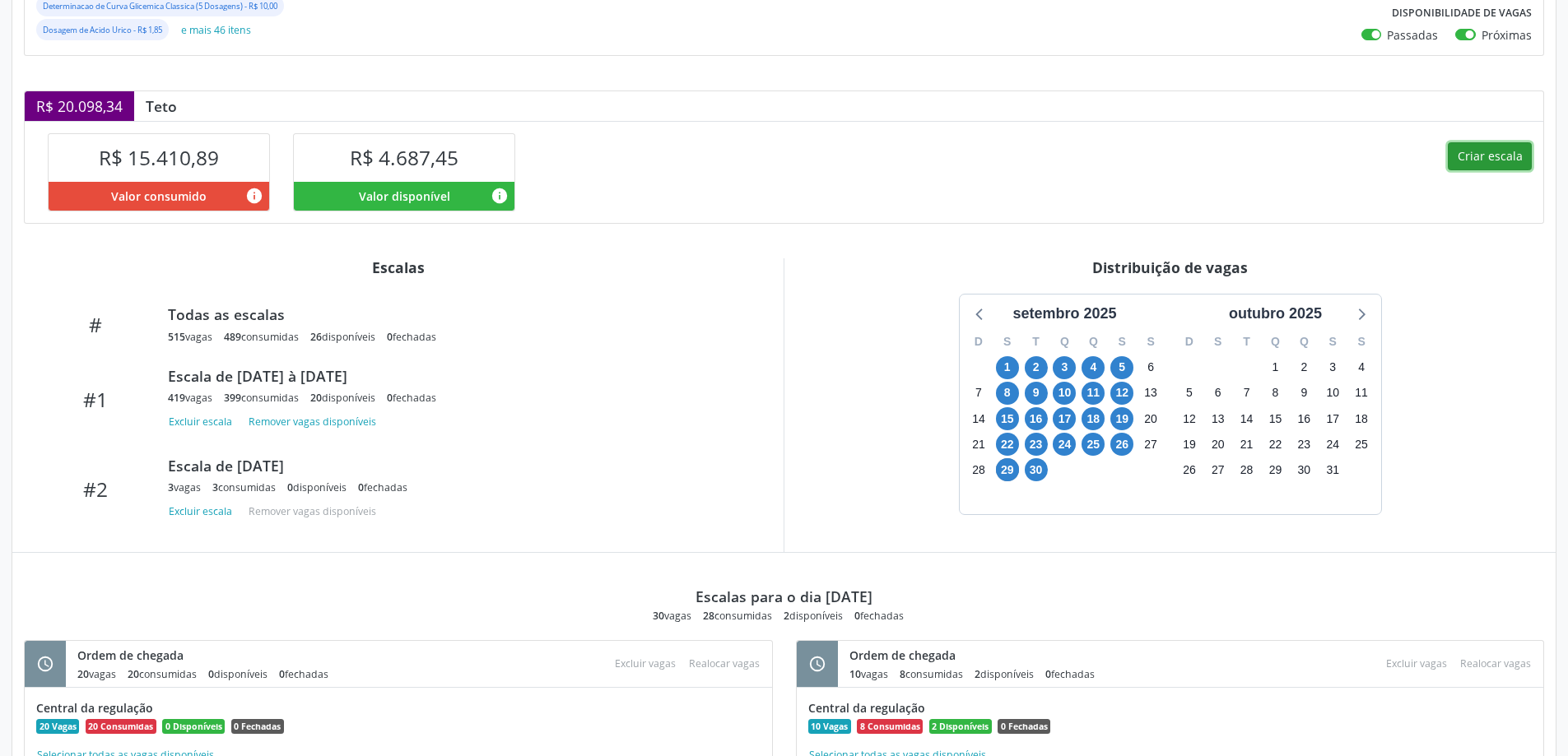
click at [1492, 151] on button "Criar escala" at bounding box center [1490, 156] width 84 height 28
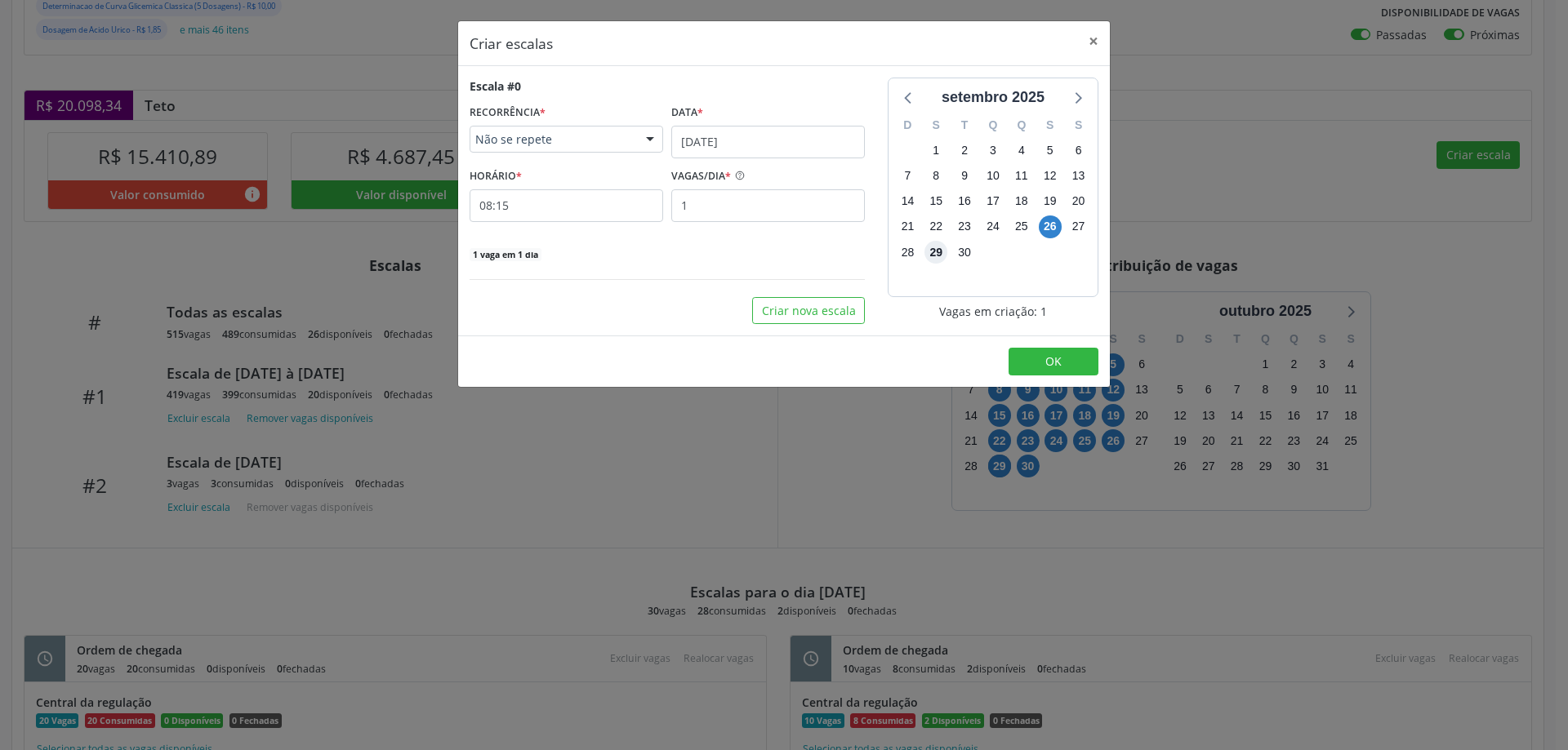
click at [937, 257] on span "29" at bounding box center [936, 253] width 23 height 23
click at [727, 138] on input "[DATE]" at bounding box center [768, 141] width 193 height 32
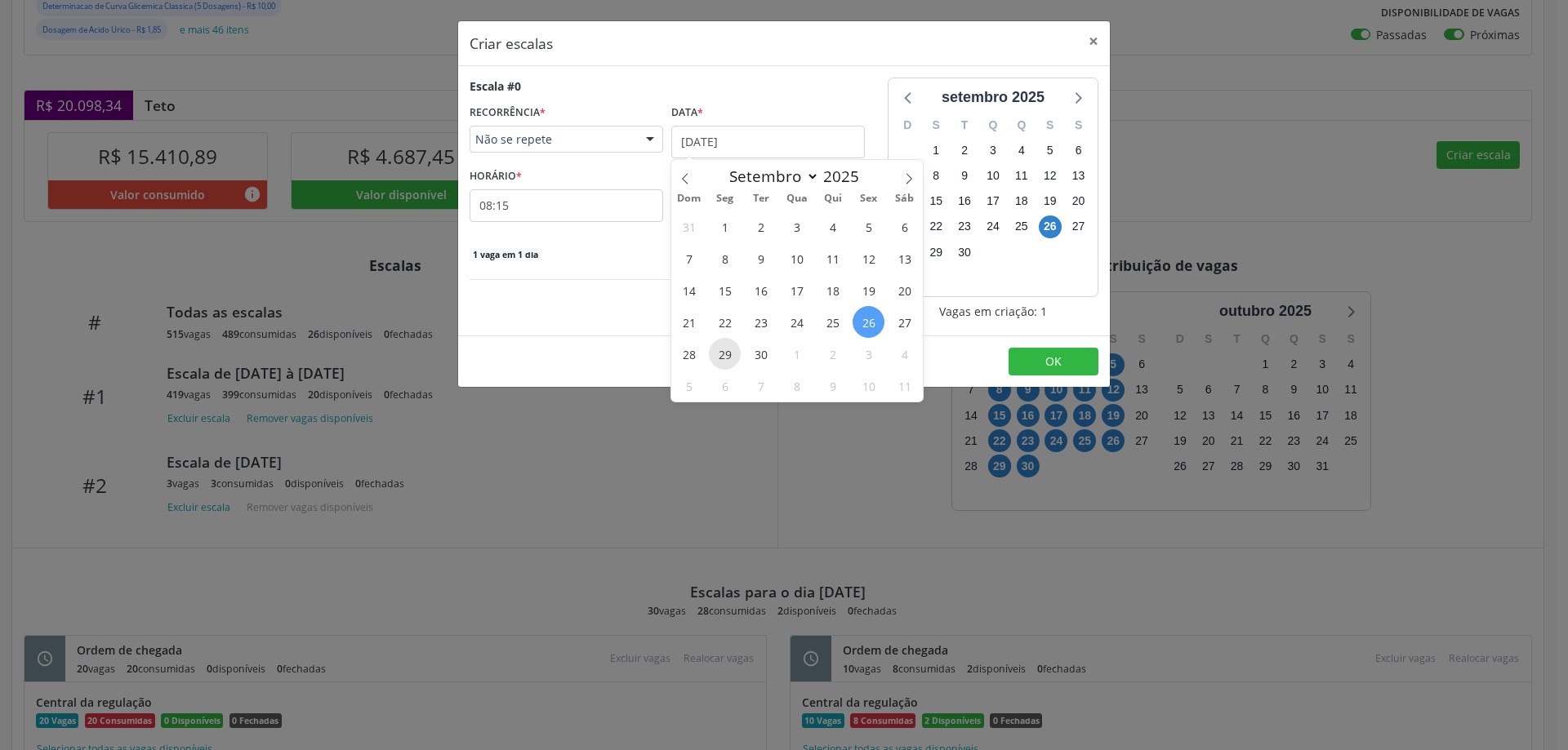
drag, startPoint x: 727, startPoint y: 351, endPoint x: 695, endPoint y: 266, distance: 90.8
click at [727, 351] on span "29" at bounding box center [725, 354] width 32 height 32
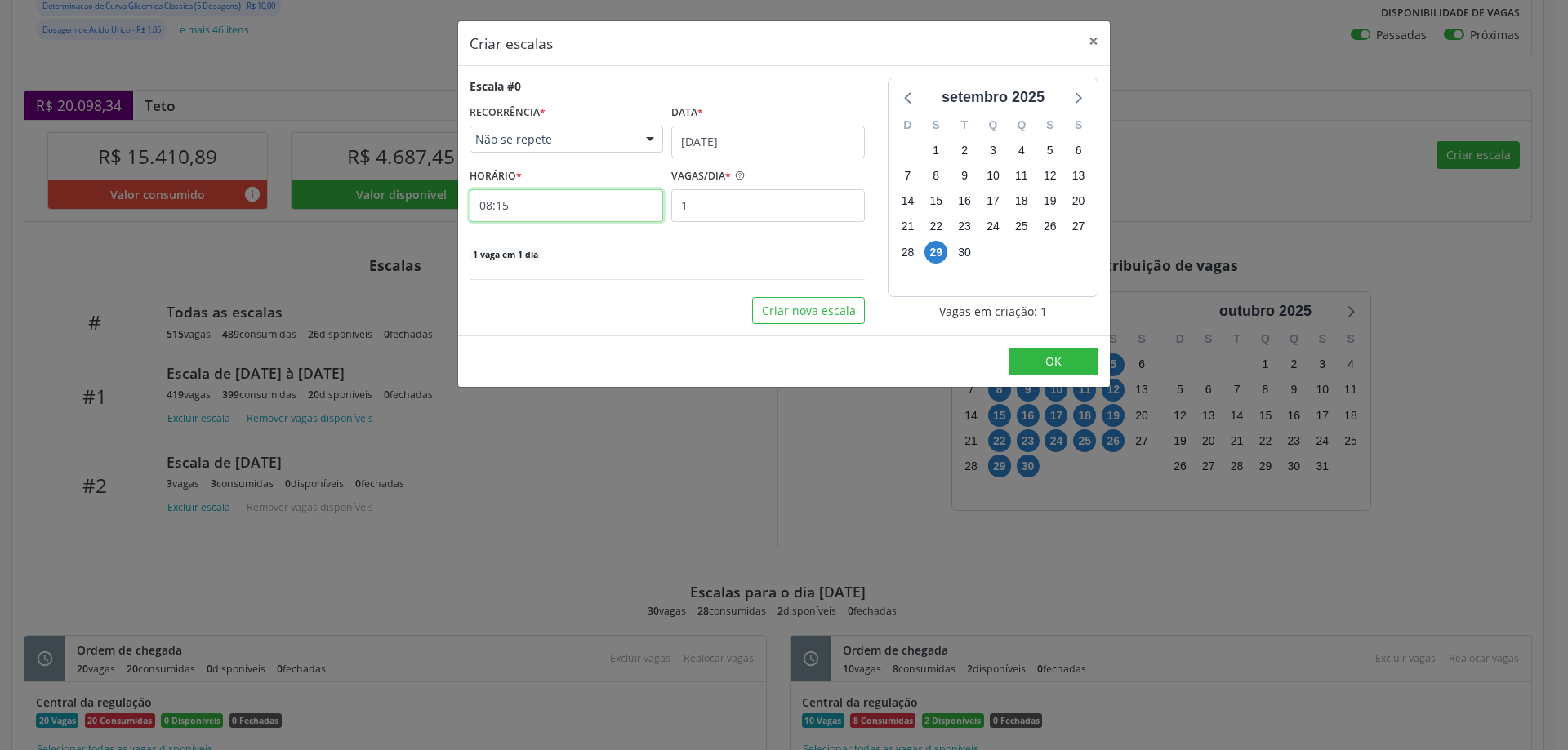
click at [612, 196] on input "08:15" at bounding box center [566, 205] width 193 height 32
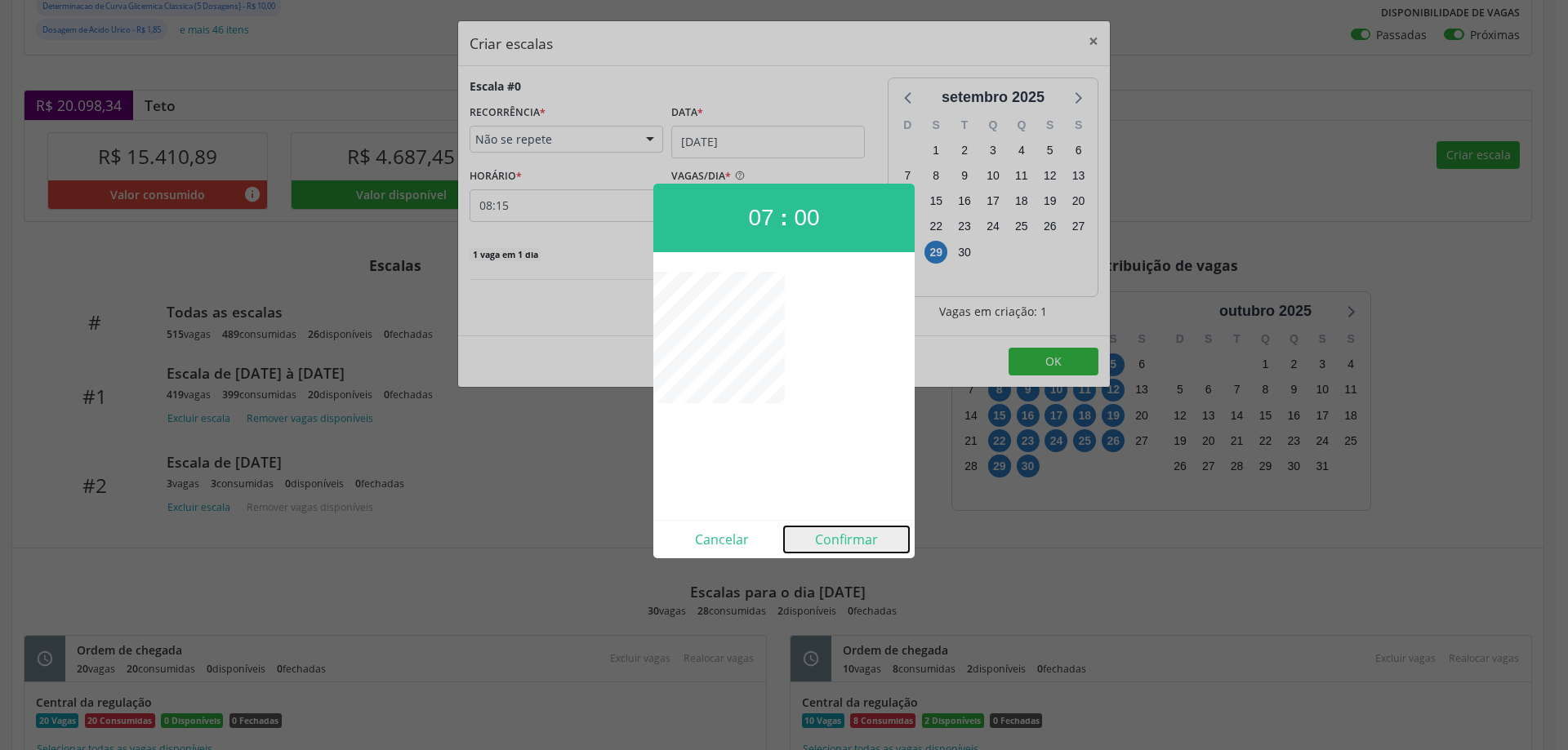
click at [832, 541] on button "Confirmar" at bounding box center [846, 540] width 125 height 26
type input "07:00"
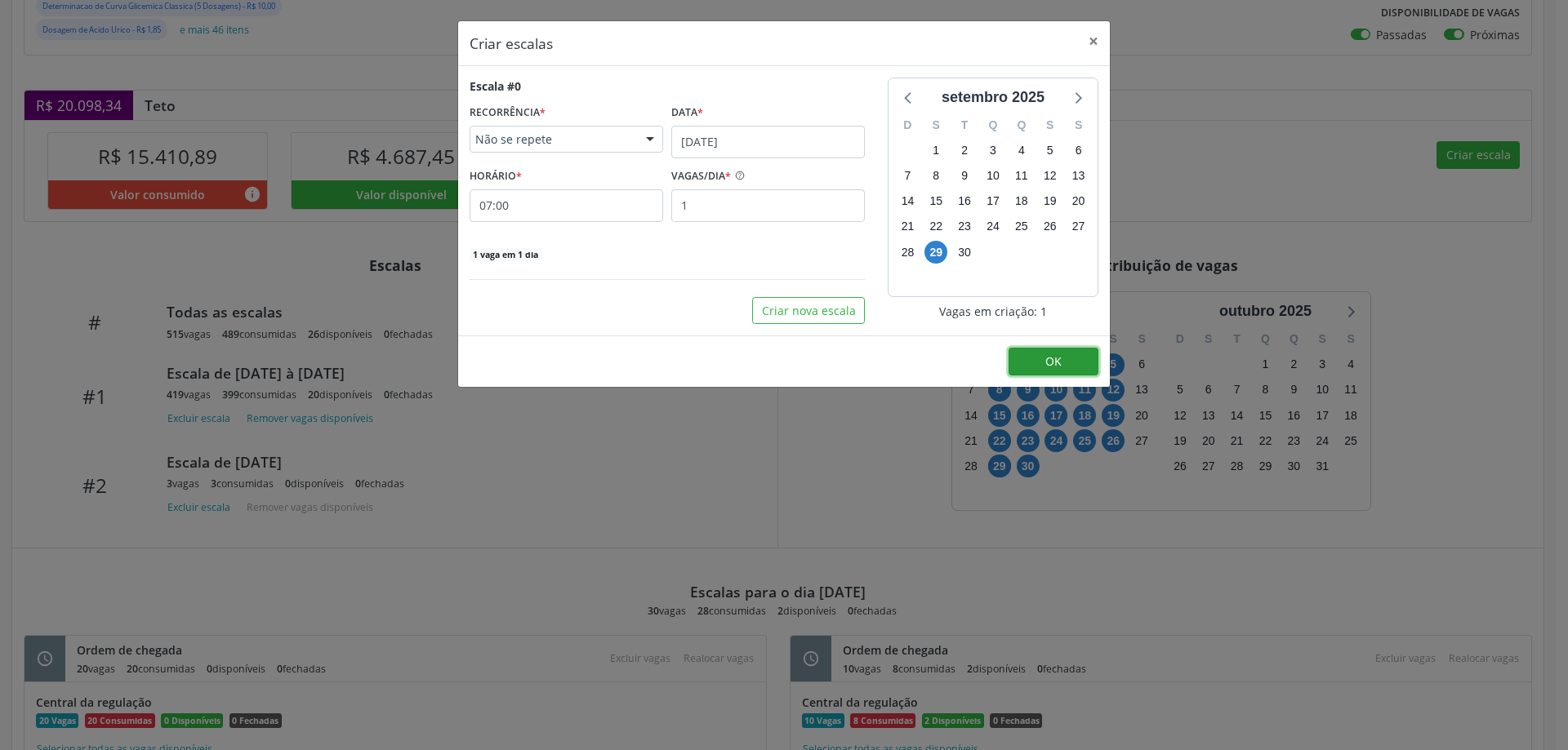
click at [1071, 363] on button "OK" at bounding box center [1053, 361] width 90 height 28
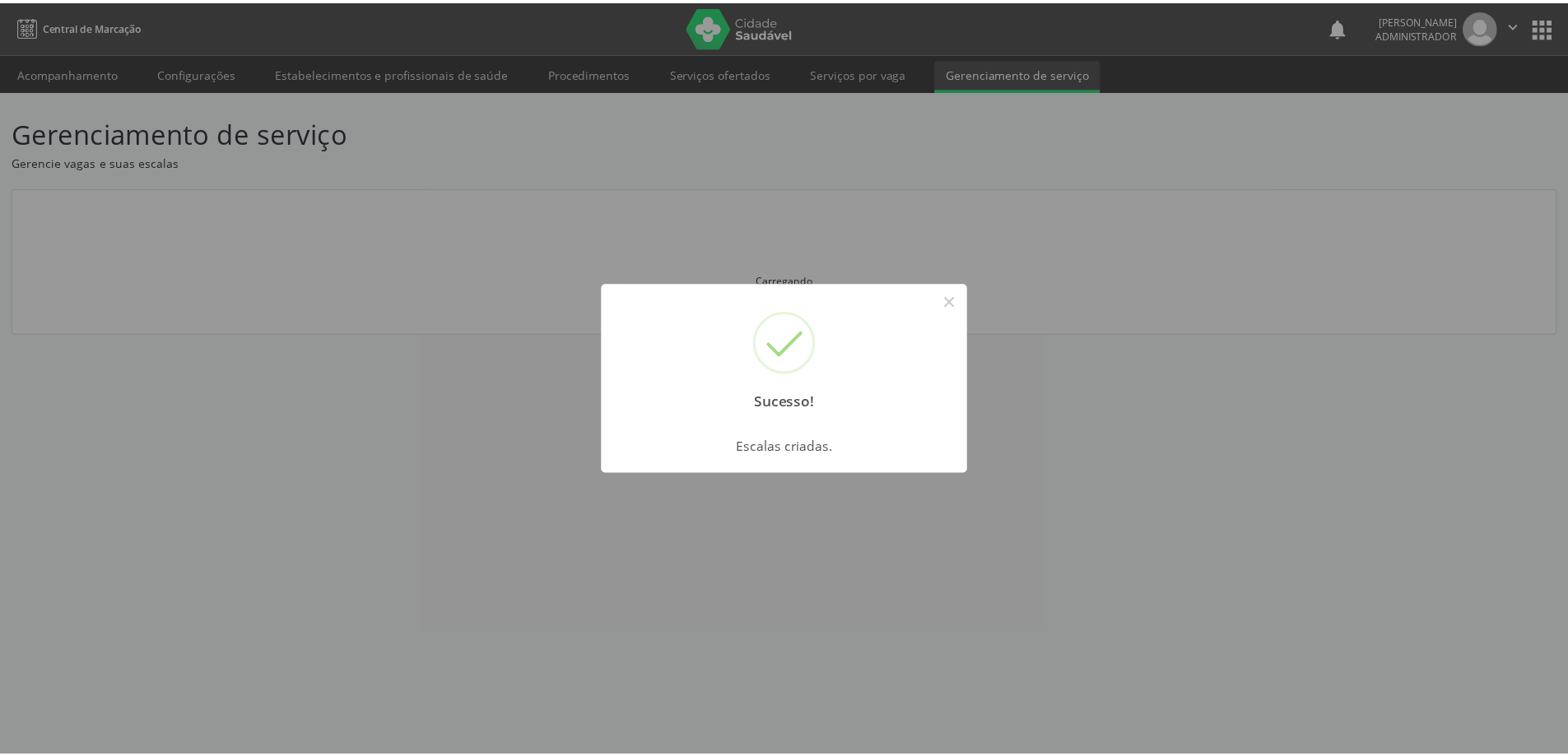
scroll to position [0, 0]
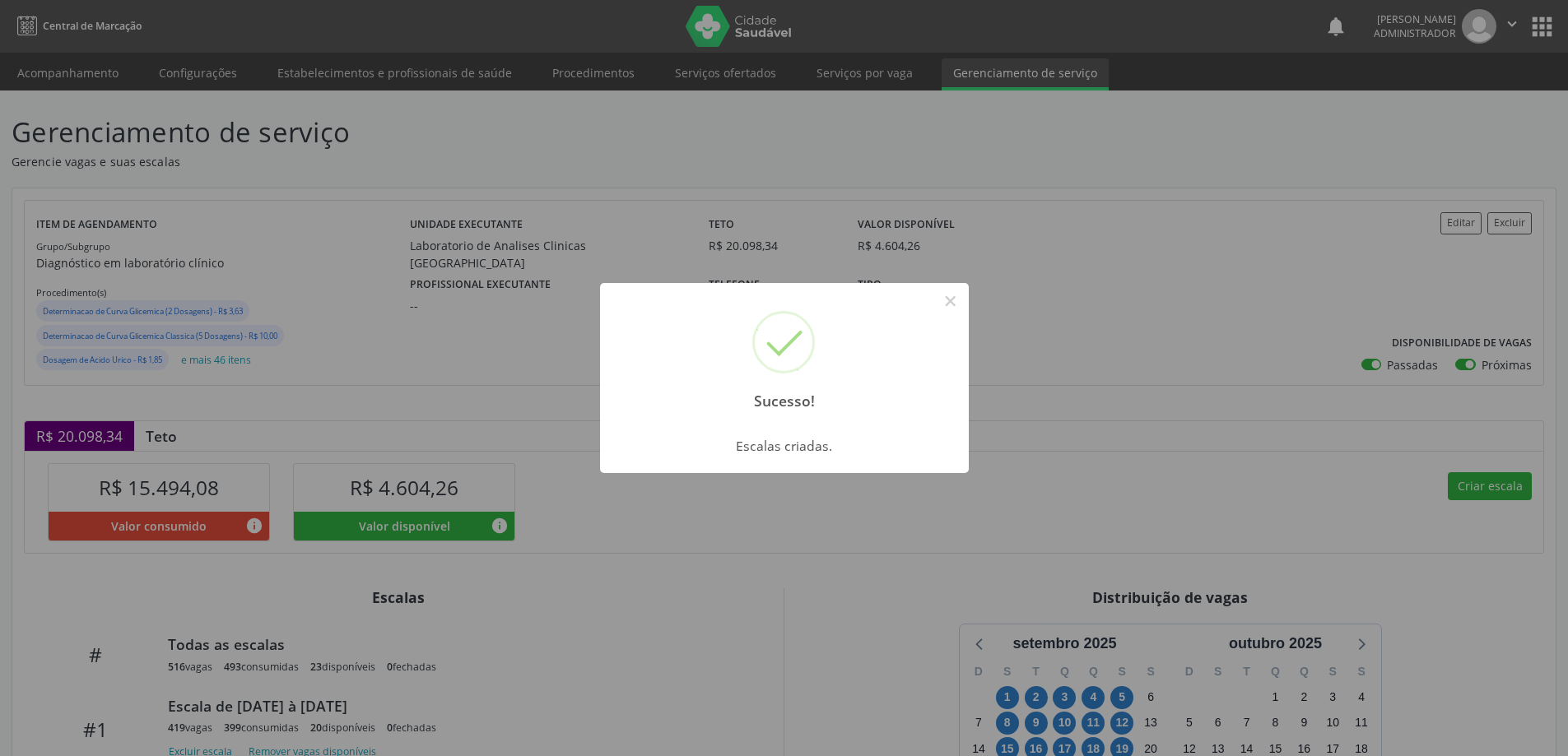
click at [937, 287] on button "×" at bounding box center [951, 301] width 28 height 28
